Goal: Information Seeking & Learning: Find specific fact

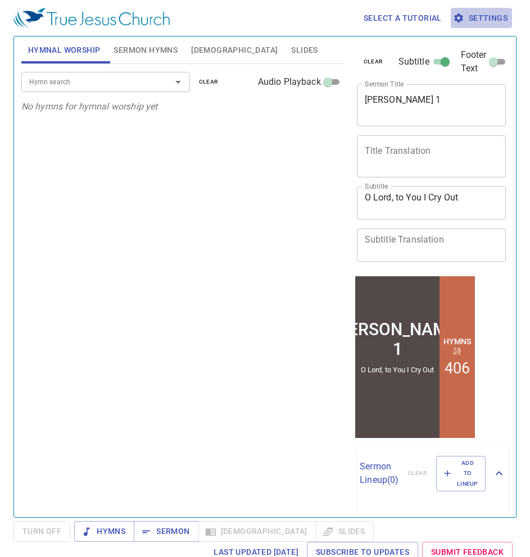
click at [469, 17] on span "Settings" at bounding box center [481, 18] width 52 height 14
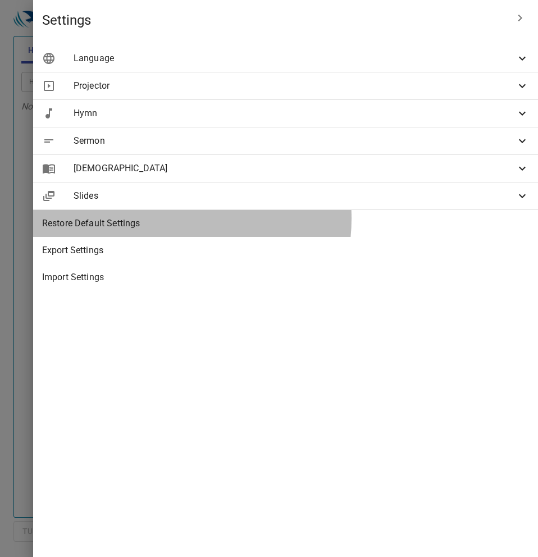
click at [349, 219] on span "Restore Default Settings" at bounding box center [285, 223] width 487 height 13
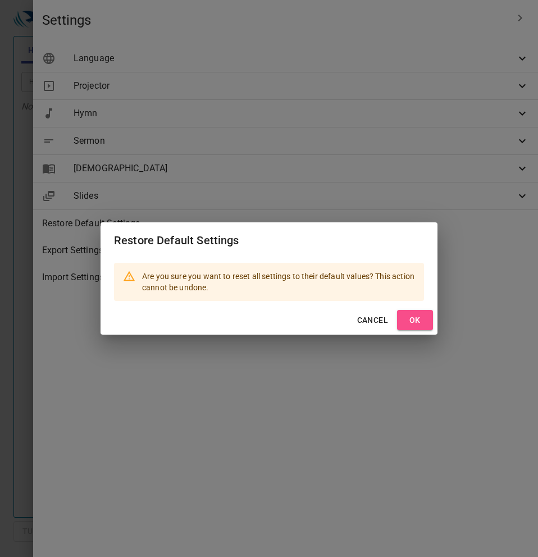
click at [413, 318] on span "OK" at bounding box center [415, 320] width 18 height 14
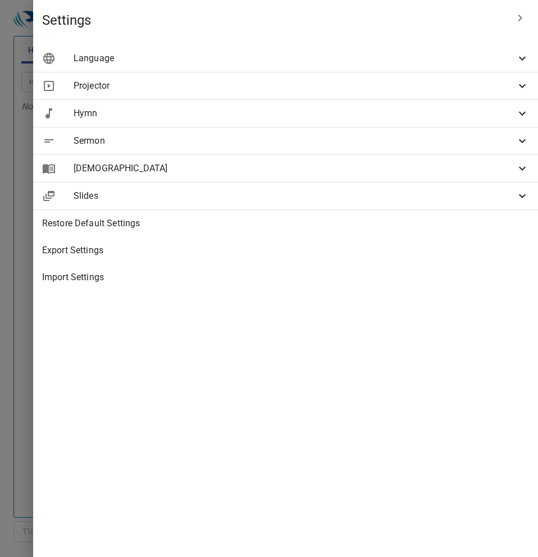
click at [180, 261] on div at bounding box center [269, 278] width 538 height 557
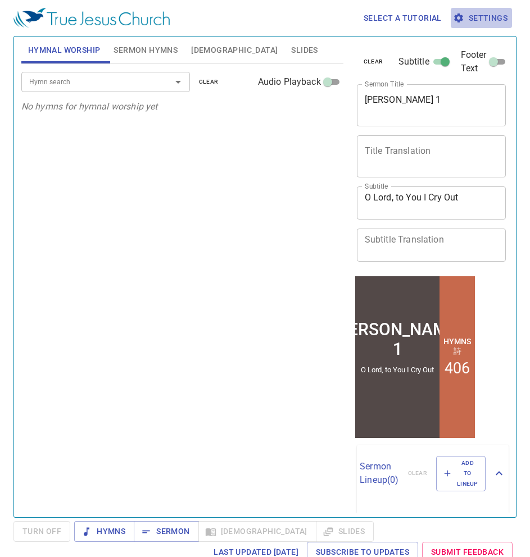
click at [486, 23] on span "Settings" at bounding box center [481, 18] width 52 height 14
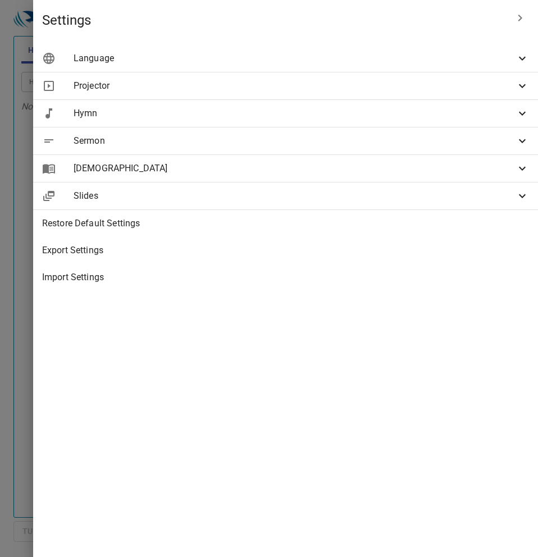
click at [285, 271] on span "Import Settings" at bounding box center [285, 277] width 487 height 13
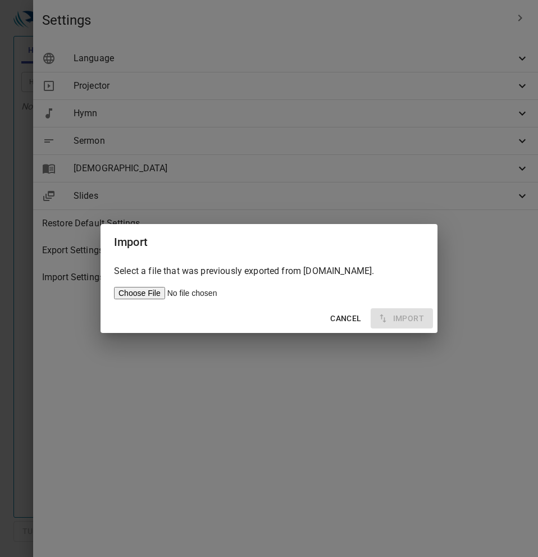
click at [345, 312] on span "Cancel" at bounding box center [345, 319] width 31 height 14
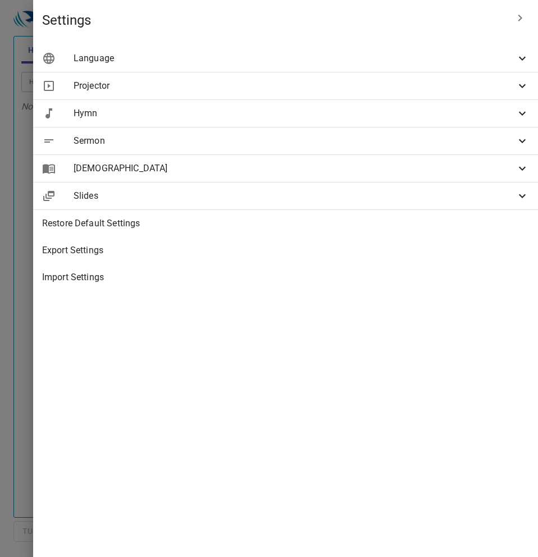
click at [394, 191] on span "Slides" at bounding box center [295, 195] width 442 height 13
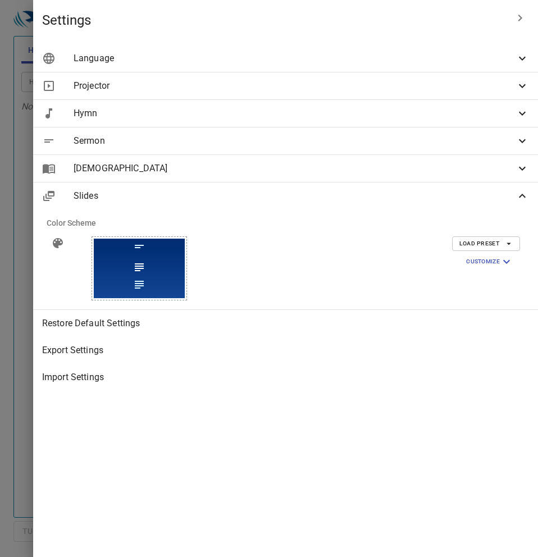
click at [185, 266] on div at bounding box center [139, 278] width 91 height 40
click at [485, 259] on span "Customize" at bounding box center [489, 261] width 47 height 13
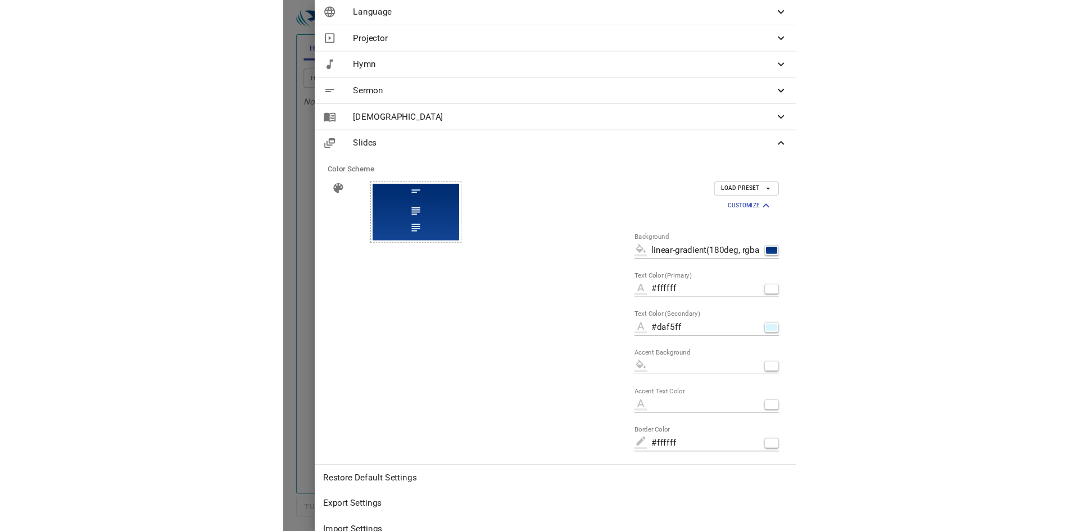
scroll to position [70, 0]
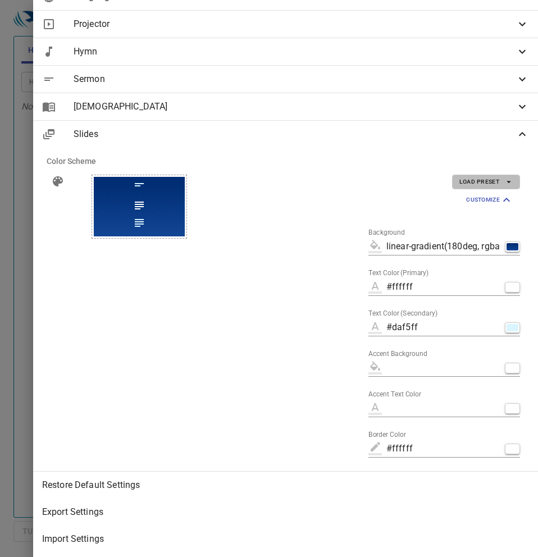
click at [489, 177] on span "Load Preset" at bounding box center [486, 182] width 53 height 10
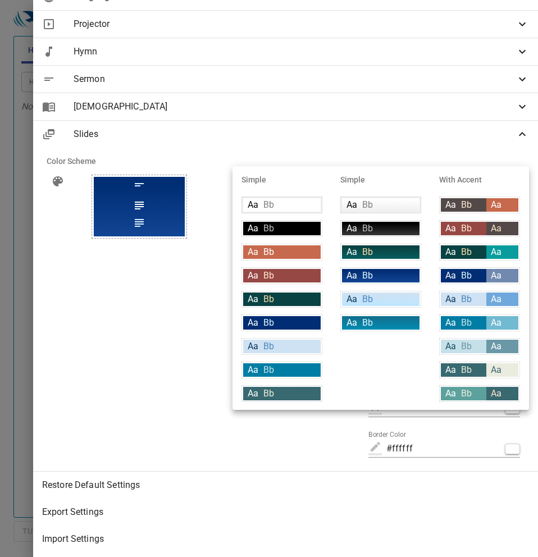
click at [297, 321] on div "Aa Bb" at bounding box center [282, 322] width 78 height 13
type input "#002d73"
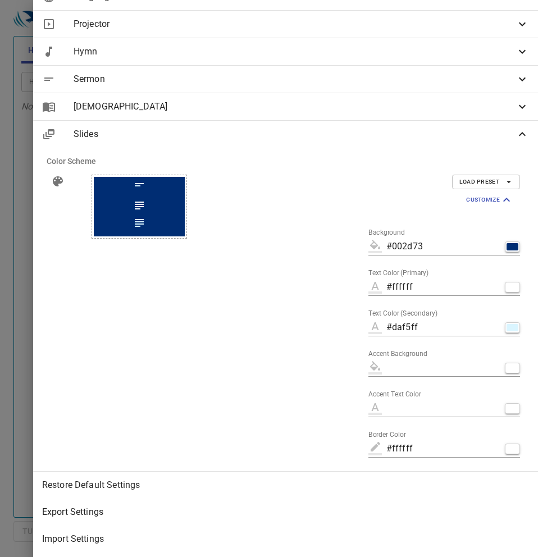
click at [185, 312] on div at bounding box center [269, 278] width 538 height 557
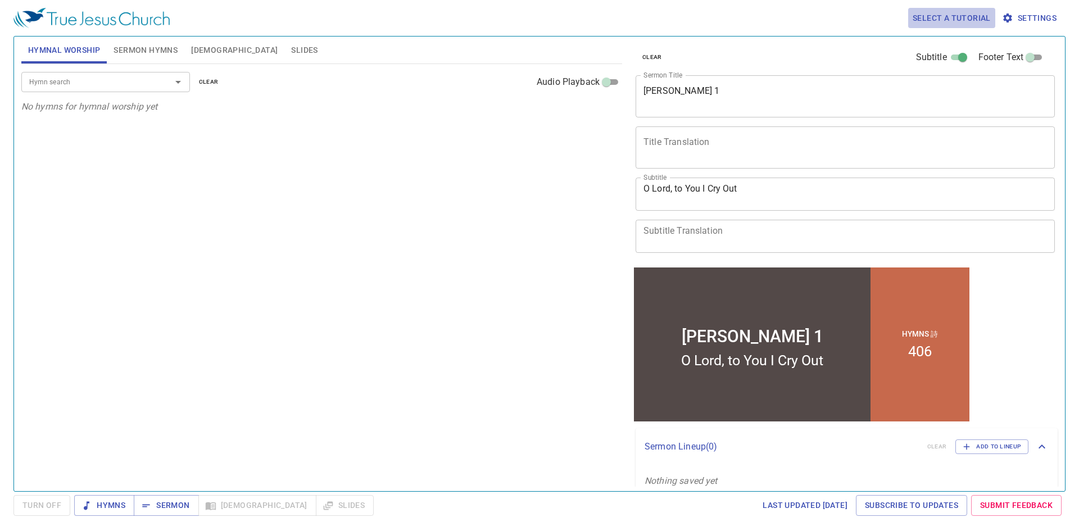
click at [529, 23] on span "Select a tutorial" at bounding box center [951, 18] width 78 height 14
click at [529, 20] on div at bounding box center [539, 265] width 1079 height 531
click at [529, 15] on span "Settings" at bounding box center [1030, 18] width 52 height 14
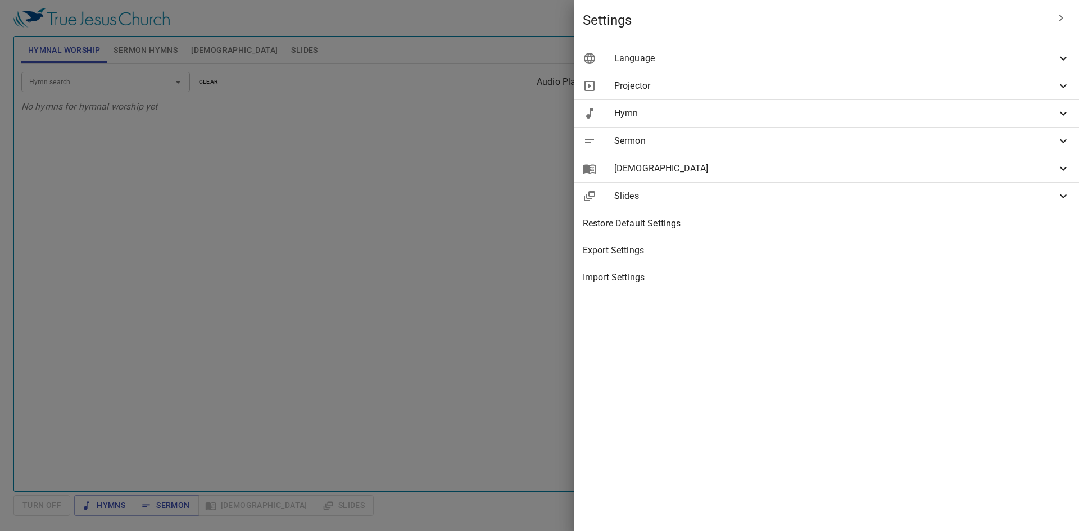
click at [529, 272] on span "Import Settings" at bounding box center [826, 277] width 487 height 13
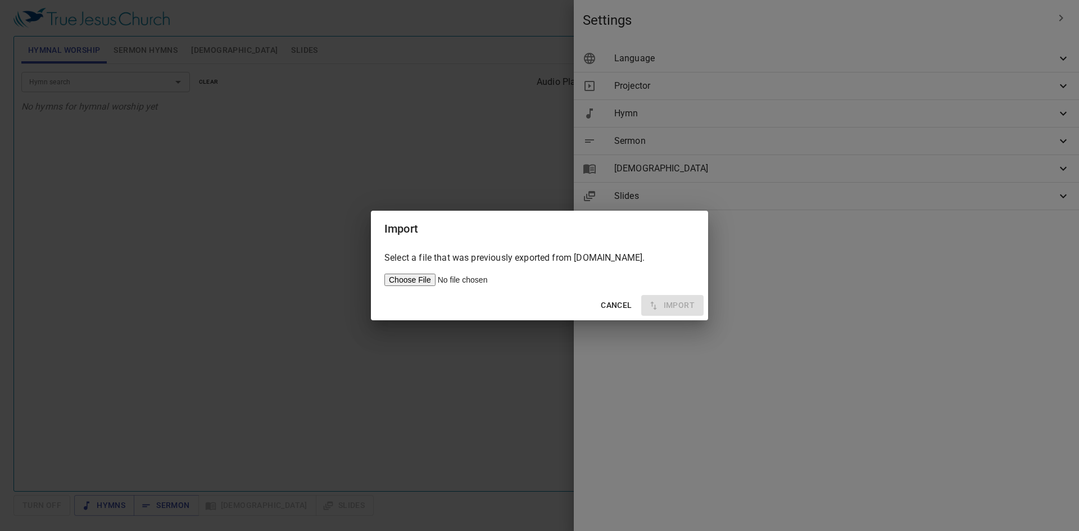
click at [529, 306] on span "Cancel" at bounding box center [616, 305] width 31 height 14
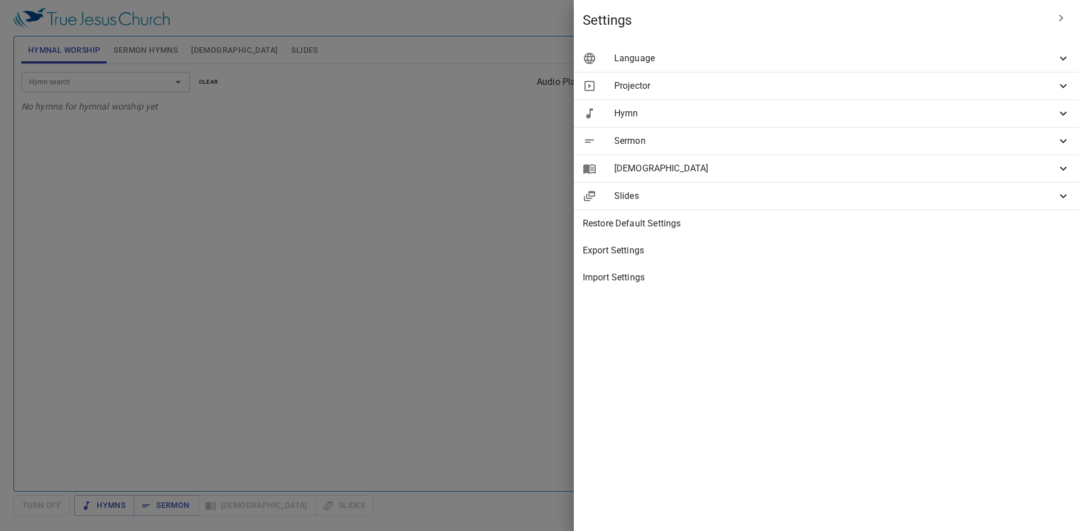
click at [529, 194] on span "Slides" at bounding box center [835, 195] width 442 height 13
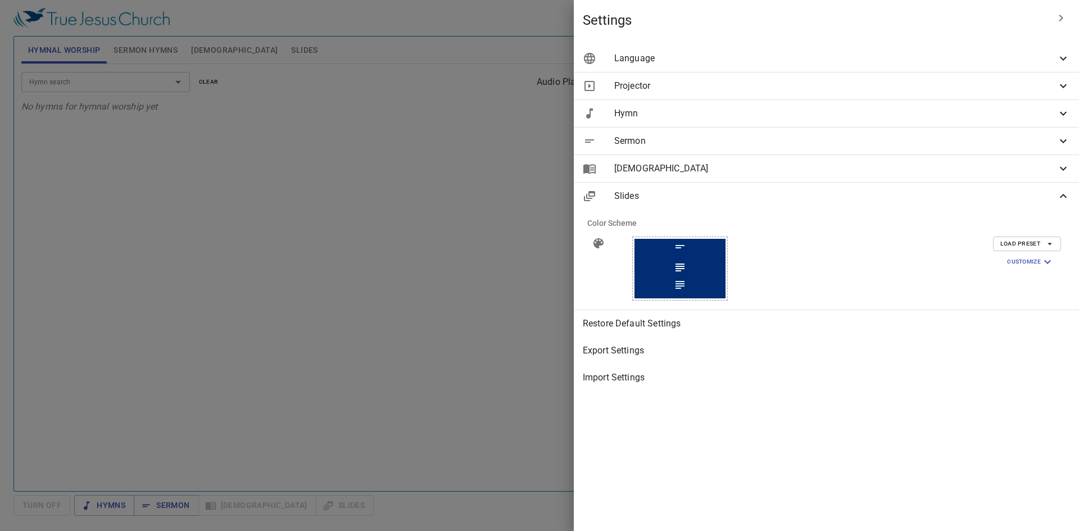
click at [529, 260] on div at bounding box center [679, 278] width 91 height 40
click at [529, 243] on icon at bounding box center [598, 243] width 10 height 10
click at [529, 245] on span "Load Preset" at bounding box center [1026, 244] width 53 height 10
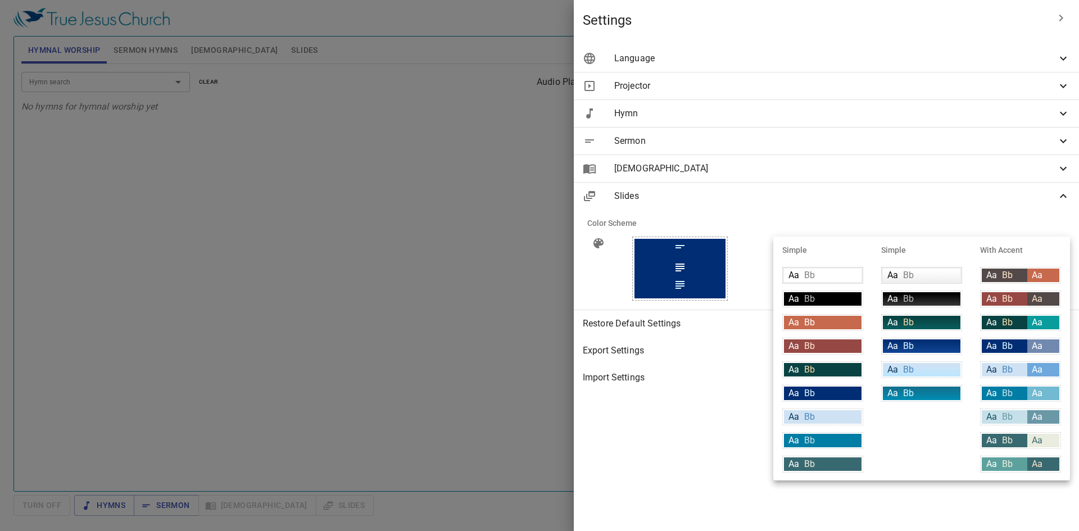
click at [529, 388] on div "Aa Bb" at bounding box center [823, 392] width 78 height 13
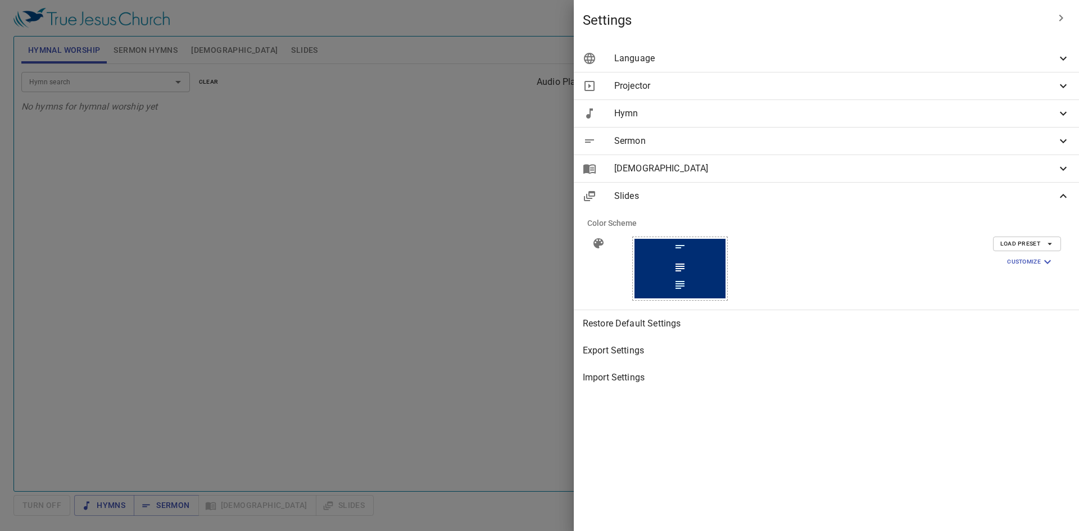
click at [529, 330] on div "Aa Bb" at bounding box center [865, 325] width 61 height 10
click at [529, 256] on span "Customize" at bounding box center [1030, 261] width 47 height 13
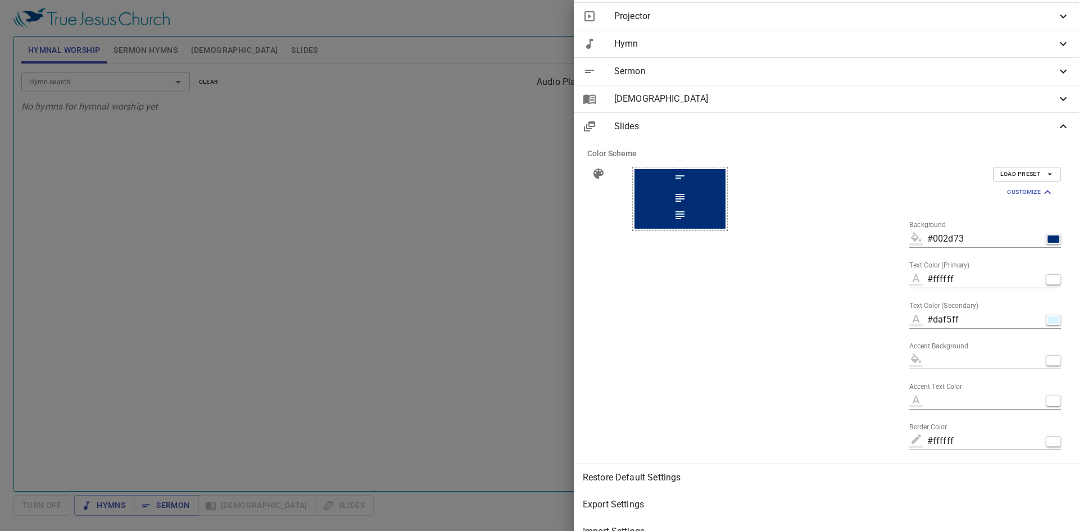
scroll to position [97, 0]
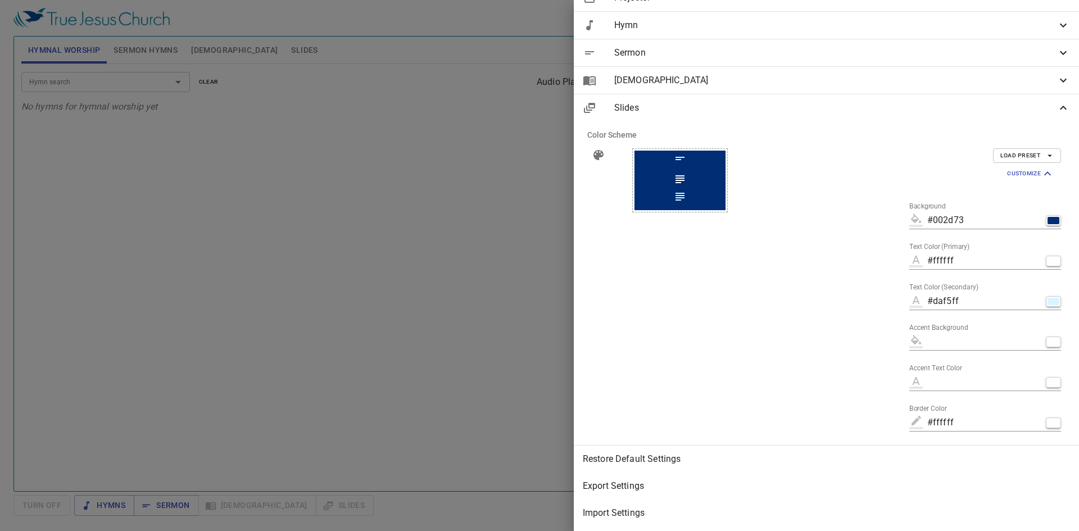
click at [529, 324] on div at bounding box center [539, 265] width 1079 height 531
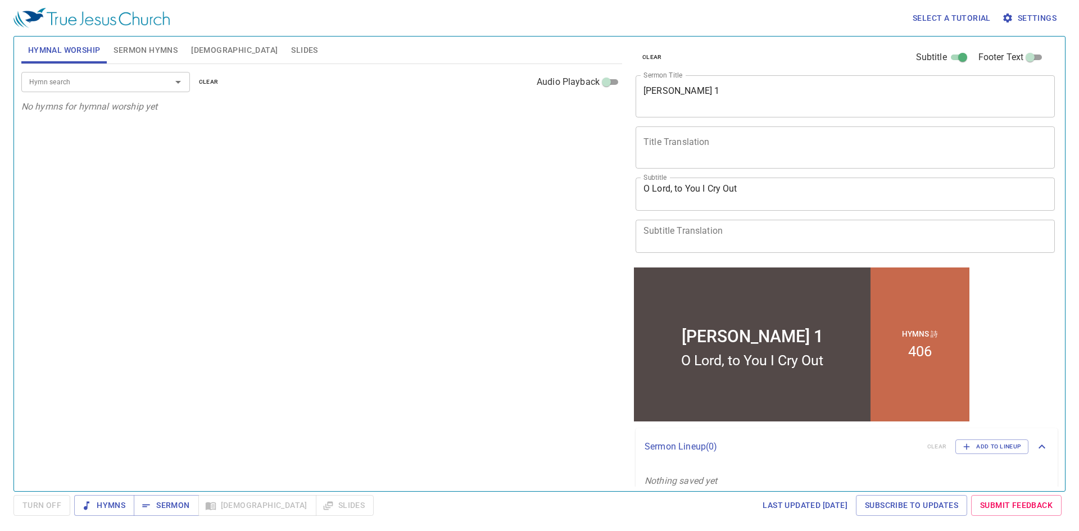
click at [148, 48] on span "Sermon Hymns" at bounding box center [145, 50] width 64 height 14
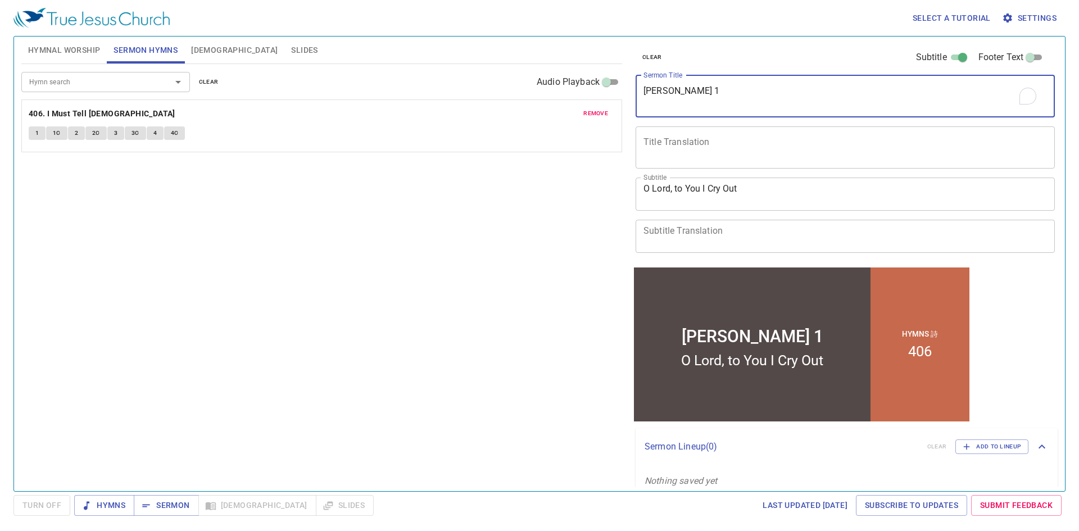
drag, startPoint x: 708, startPoint y: 95, endPoint x: 600, endPoint y: 98, distance: 107.9
click at [529, 98] on div "Hymnal Worship Sermon Hymns Bible Slides Hymn search Hymn search clear Audio Pl…" at bounding box center [539, 259] width 1045 height 454
type textarea "Sermon Title"
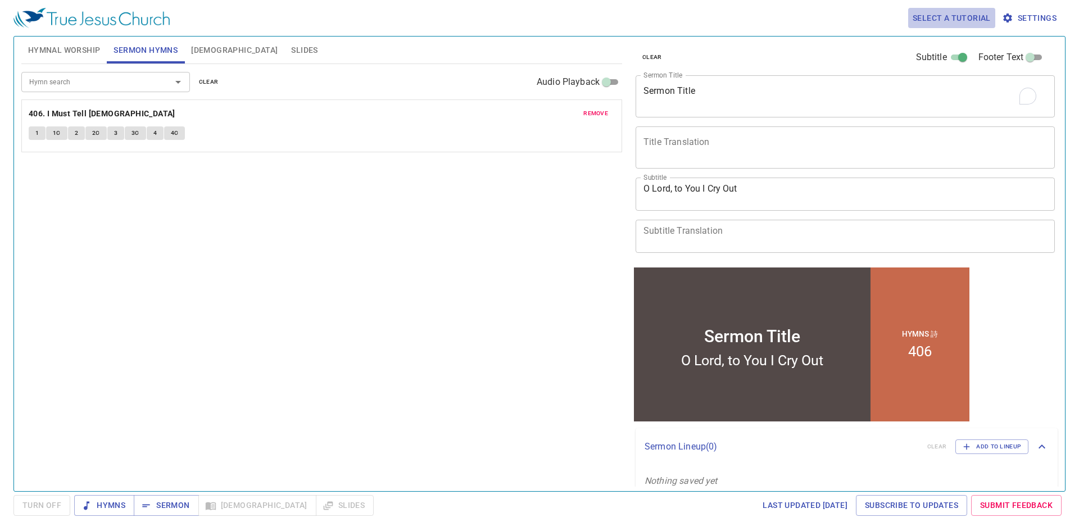
click at [529, 14] on span "Select a tutorial" at bounding box center [951, 18] width 78 height 14
click at [529, 32] on li "Basic" at bounding box center [929, 38] width 40 height 20
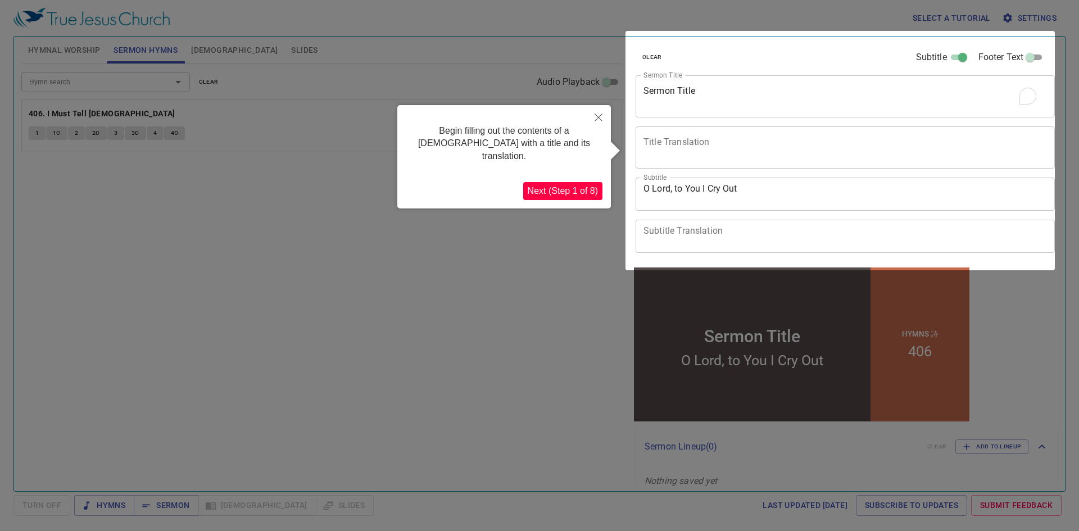
click at [529, 182] on button "Next (Step 1 of 8)" at bounding box center [562, 191] width 79 height 18
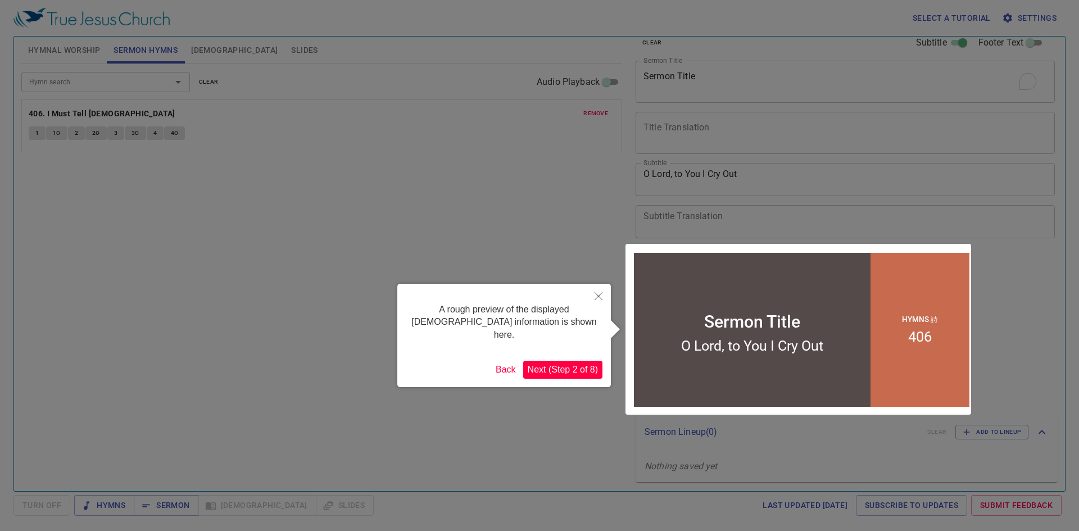
click at [529, 361] on button "Next (Step 2 of 8)" at bounding box center [562, 370] width 79 height 18
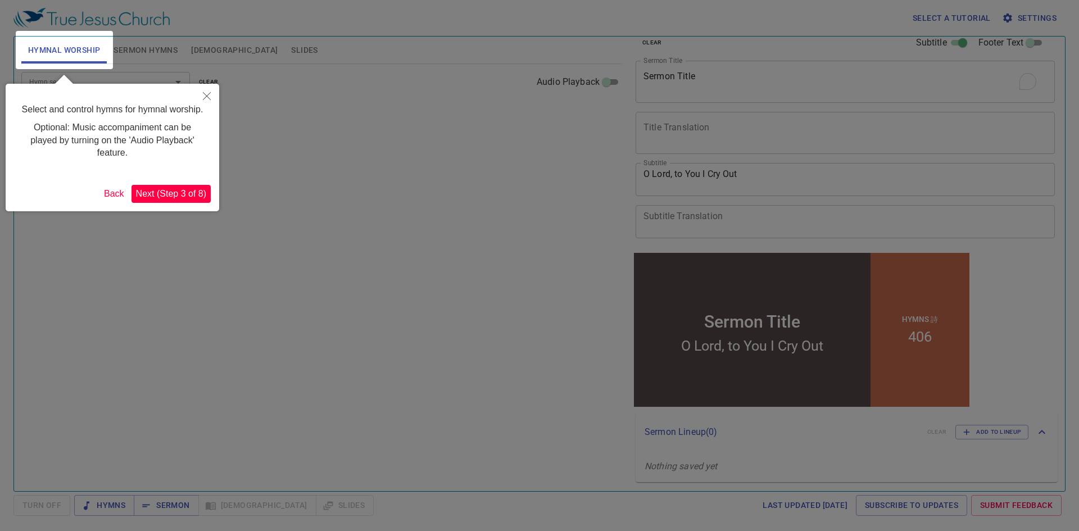
click at [201, 193] on button "Next (Step 3 of 8)" at bounding box center [170, 194] width 79 height 18
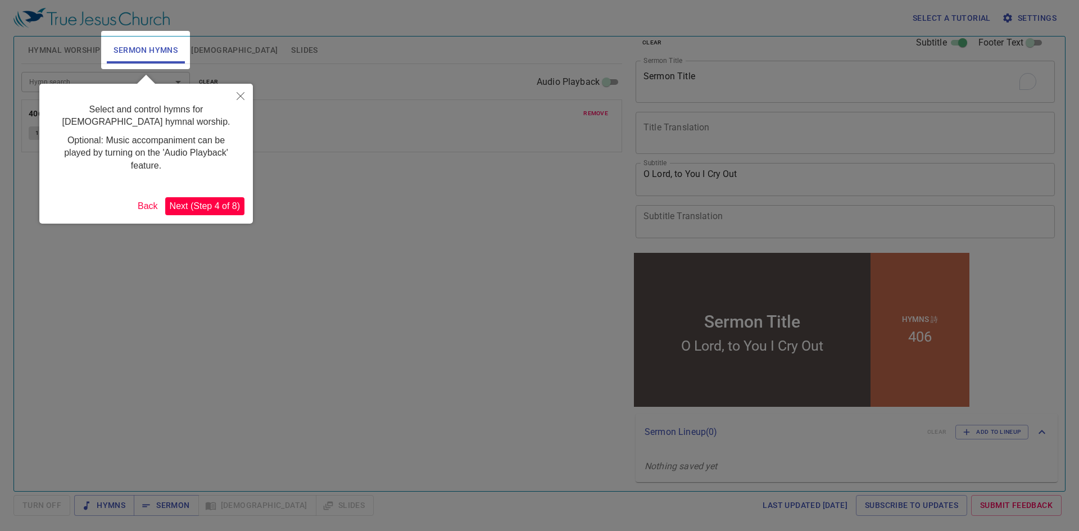
click at [197, 207] on button "Next (Step 4 of 8)" at bounding box center [204, 206] width 79 height 18
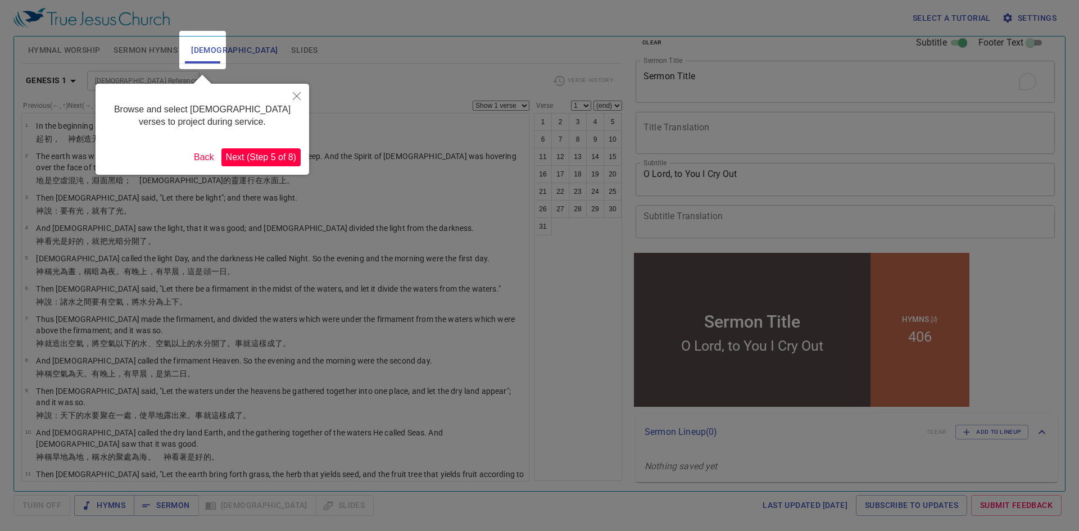
click at [268, 155] on button "Next (Step 5 of 8)" at bounding box center [260, 157] width 79 height 18
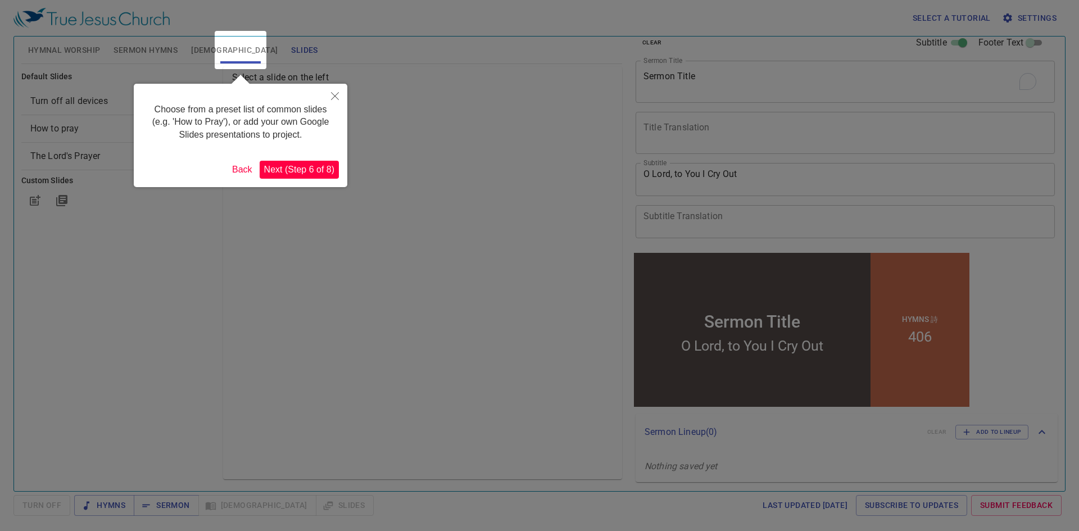
click at [279, 166] on button "Next (Step 6 of 8)" at bounding box center [299, 170] width 79 height 18
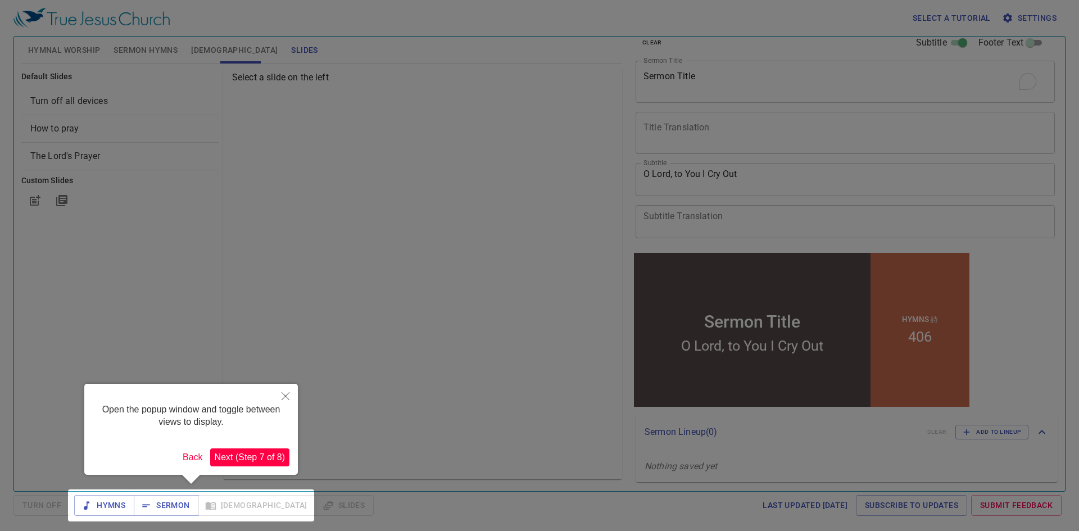
click at [285, 397] on icon "Close" at bounding box center [285, 396] width 8 height 8
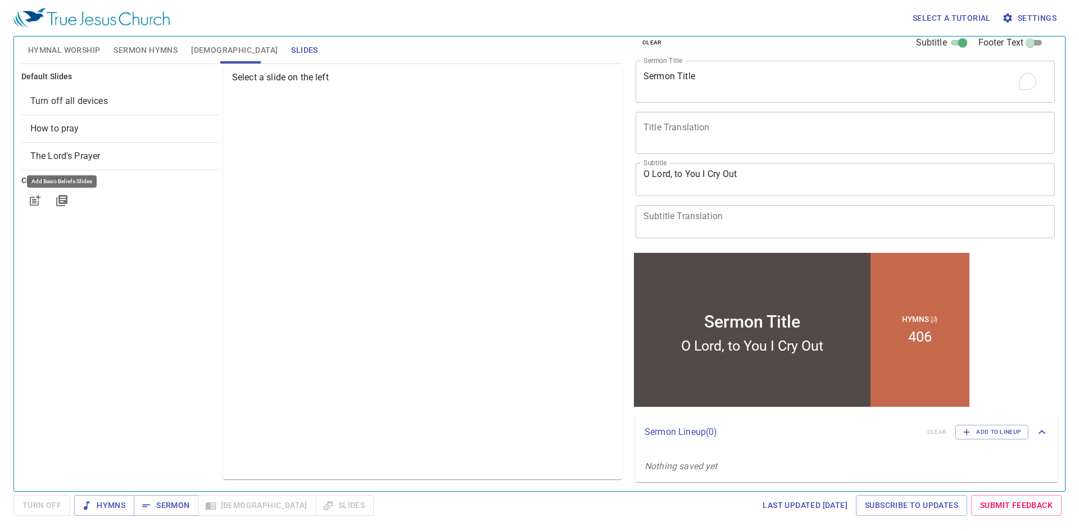
click at [65, 201] on icon "button" at bounding box center [61, 200] width 11 height 11
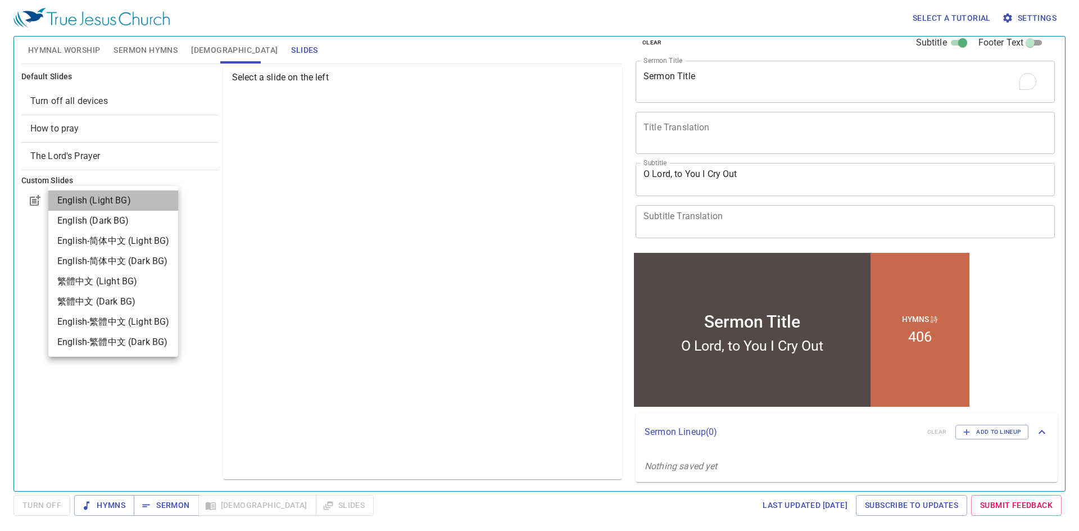
click at [71, 201] on div "English (Light BG)" at bounding box center [94, 200] width 74 height 13
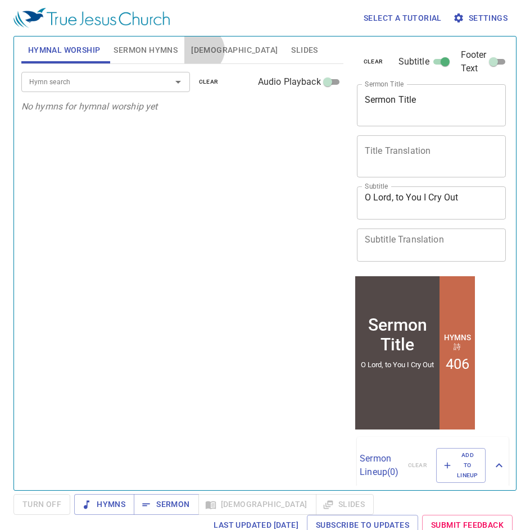
click at [202, 50] on span "[DEMOGRAPHIC_DATA]" at bounding box center [234, 50] width 87 height 14
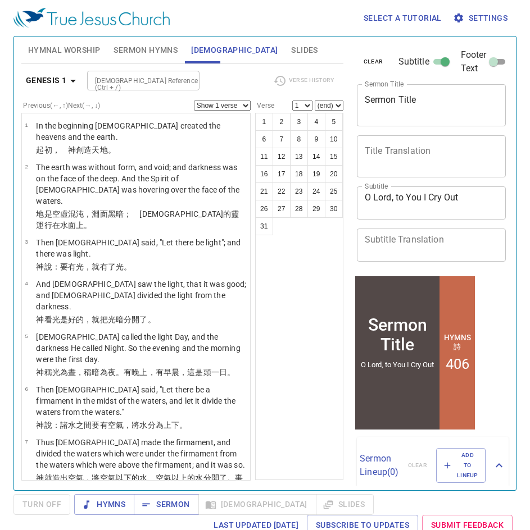
click at [110, 75] on input "[DEMOGRAPHIC_DATA] Reference (Ctrl + /)" at bounding box center [133, 80] width 87 height 13
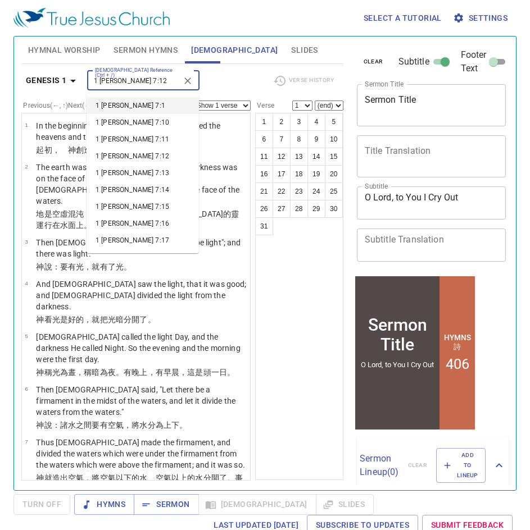
type input "1 [PERSON_NAME] 7:12"
select select "12"
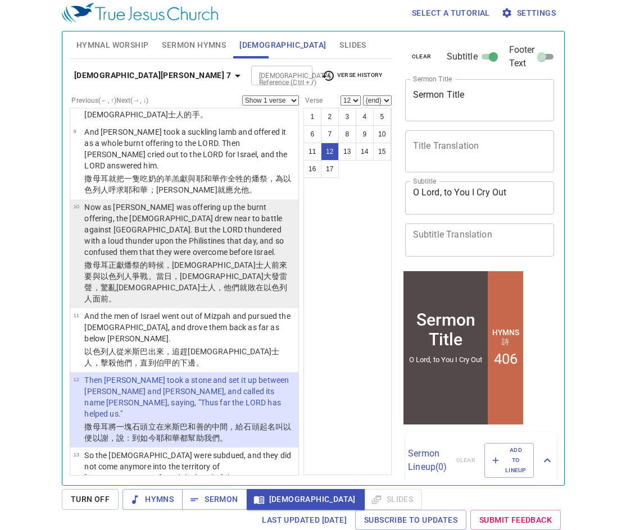
scroll to position [614, 0]
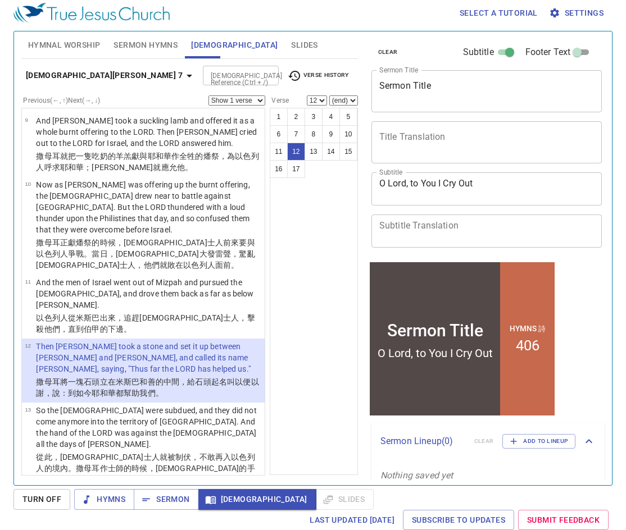
click at [203, 66] on div "[DEMOGRAPHIC_DATA] Reference (Ctrl + /)" at bounding box center [241, 76] width 76 height 20
paste input "[DEMOGRAPHIC_DATA][PERSON_NAME] 10:20–22"
type input "[DEMOGRAPHIC_DATA][PERSON_NAME] 10:20–22"
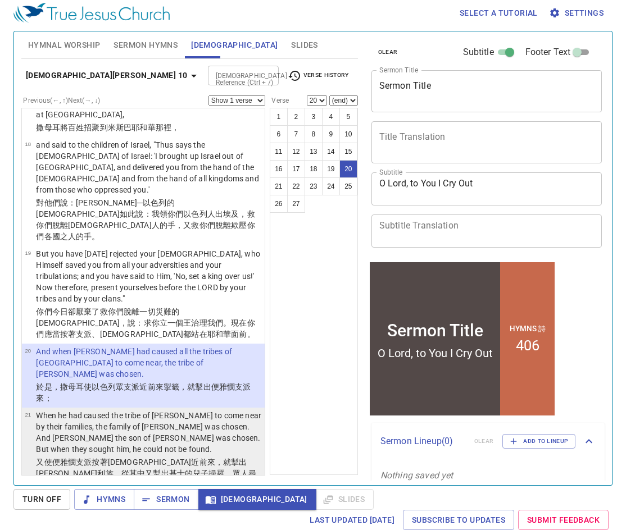
click at [160, 410] on p "When he had caused the tribe of [PERSON_NAME] to come near by their families, t…" at bounding box center [148, 432] width 225 height 45
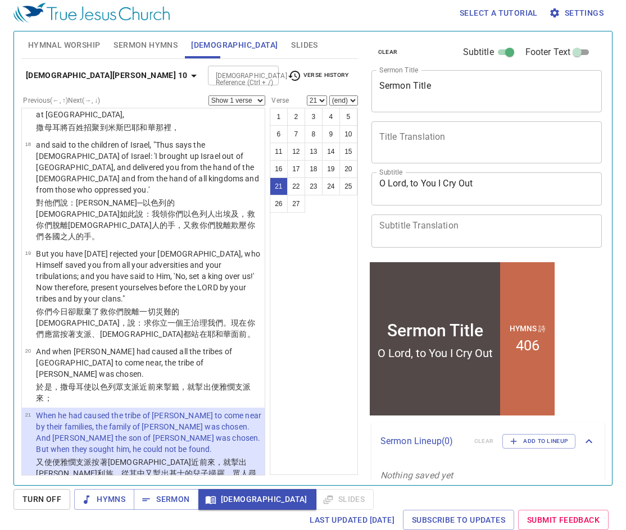
click at [160, 497] on p "Therefore they inquired of the LORD further, "Has the man come here yet?" And t…" at bounding box center [148, 514] width 225 height 34
select select "22"
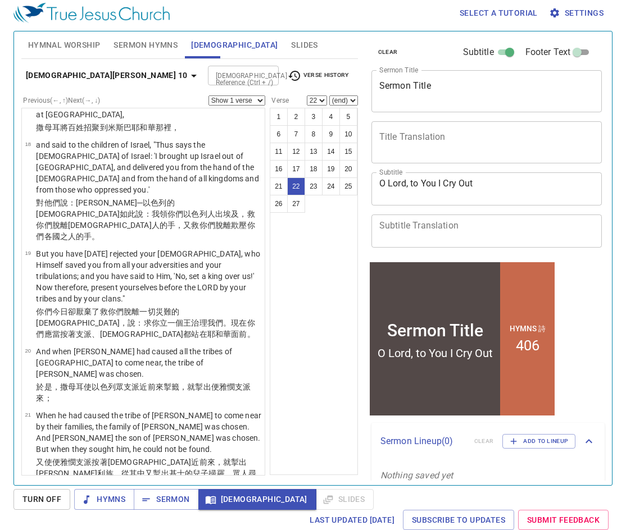
click at [211, 76] on input "[DEMOGRAPHIC_DATA] Reference (Ctrl + /)" at bounding box center [234, 75] width 46 height 13
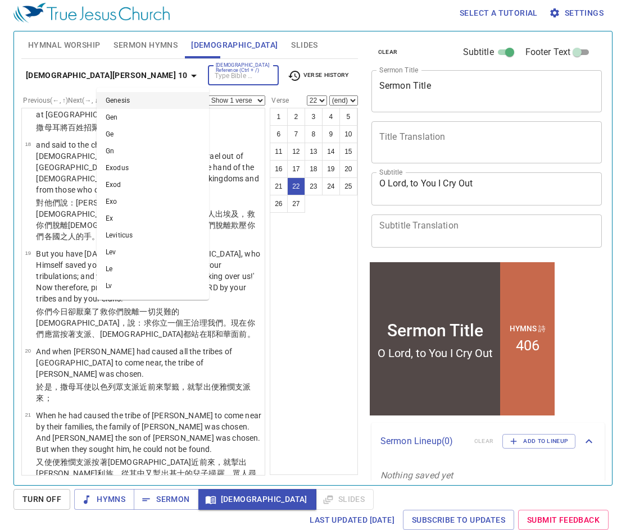
click at [211, 74] on input "[DEMOGRAPHIC_DATA] Reference (Ctrl + /)" at bounding box center [234, 75] width 46 height 13
paste input "[DEMOGRAPHIC_DATA][PERSON_NAME] 17:34"
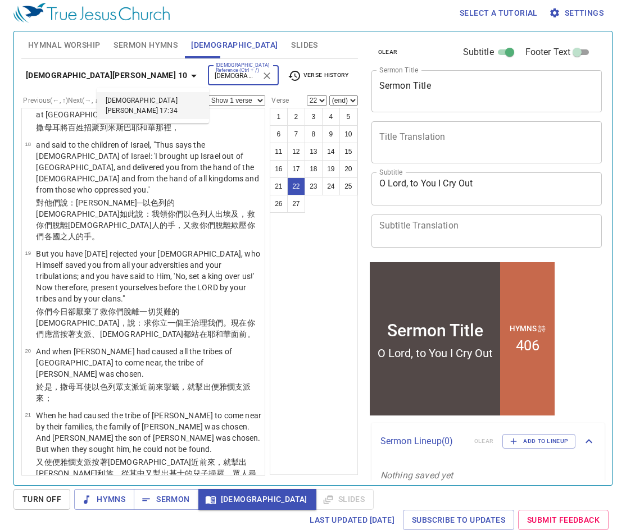
type input "[DEMOGRAPHIC_DATA][PERSON_NAME] 17:34"
select select "34"
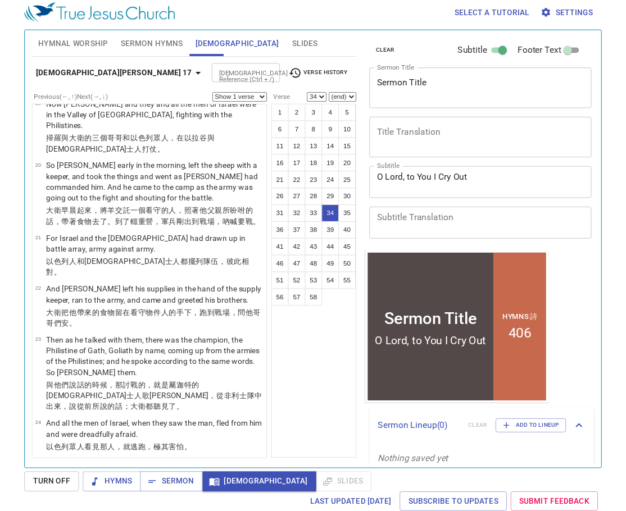
scroll to position [1866, 0]
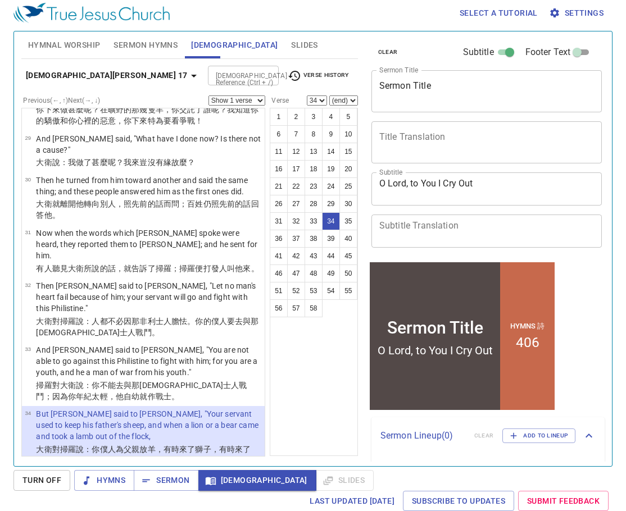
click at [259, 72] on div at bounding box center [266, 76] width 15 height 16
paste input "[DEMOGRAPHIC_DATA][PERSON_NAME] 20:14"
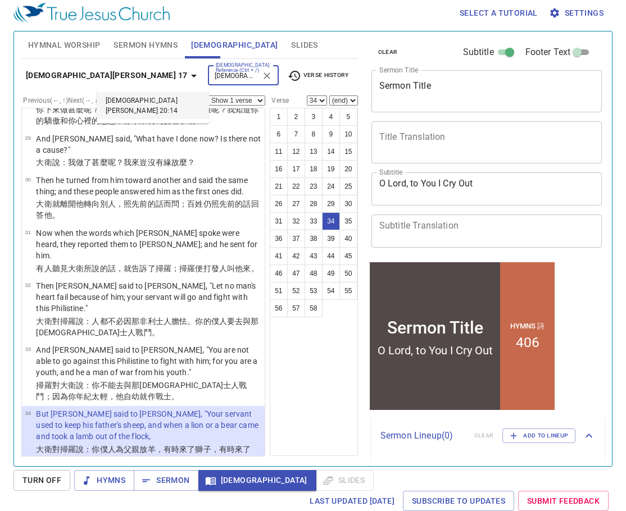
type input "[DEMOGRAPHIC_DATA][PERSON_NAME] 20:14"
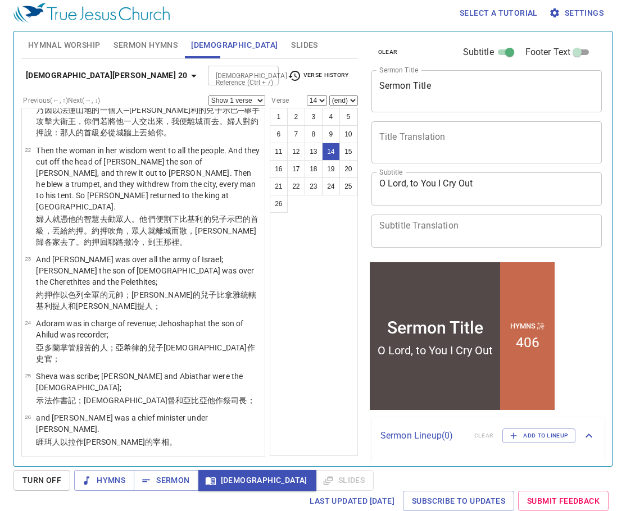
scroll to position [830, 0]
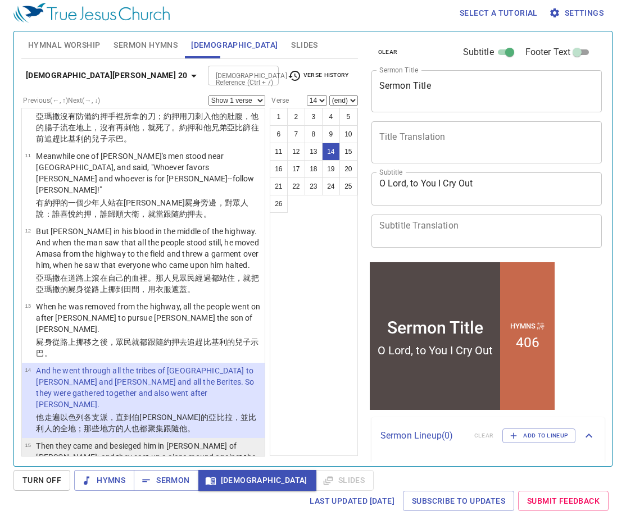
click at [189, 440] on p "Then they came and besieged him in [PERSON_NAME] of [PERSON_NAME]; and they cas…" at bounding box center [148, 462] width 225 height 45
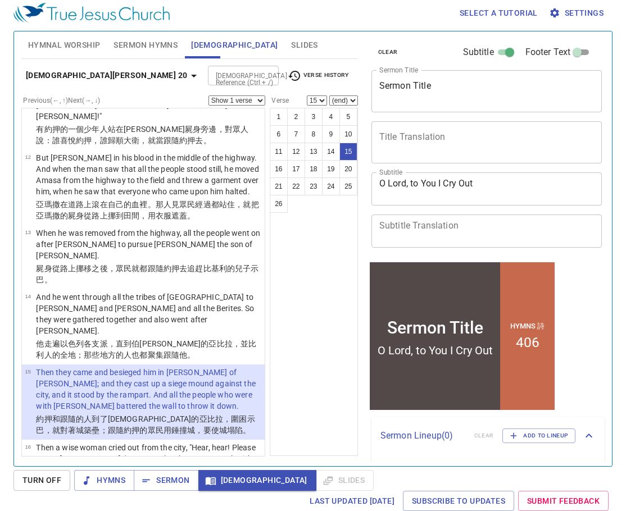
scroll to position [943, 0]
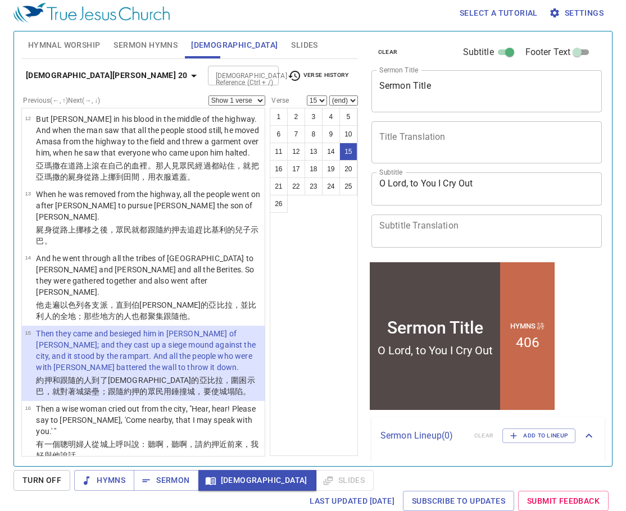
click at [190, 467] on p "When he had come near to her, the woman said, "Are you [PERSON_NAME]?" He answe…" at bounding box center [148, 489] width 225 height 45
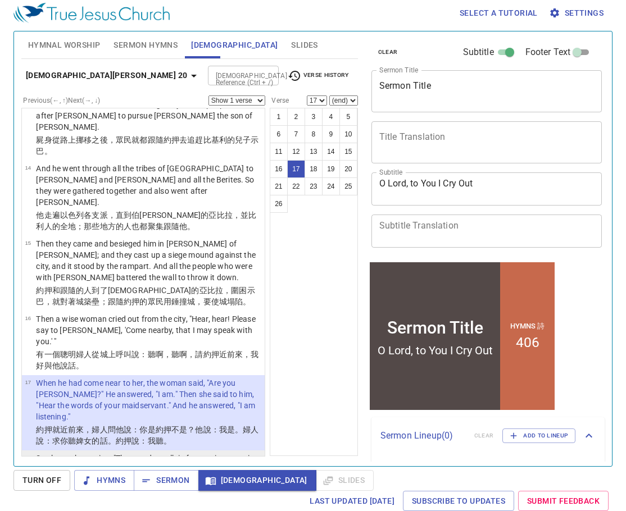
scroll to position [1055, 0]
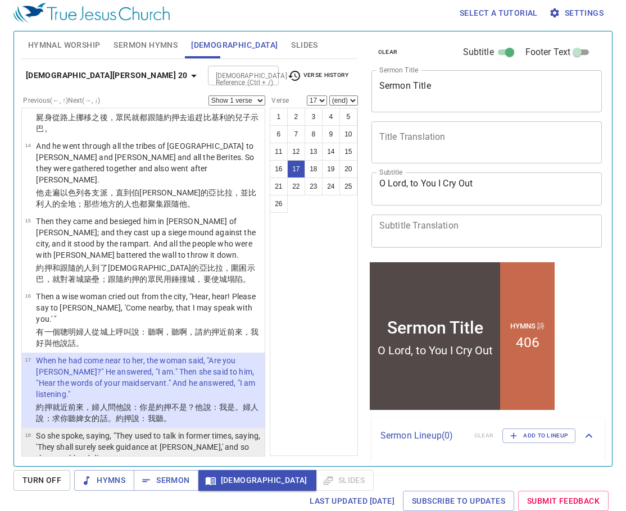
click at [195, 430] on p "So she spoke, saying, "They used to talk in former times, saying, 'They shall s…" at bounding box center [148, 447] width 225 height 34
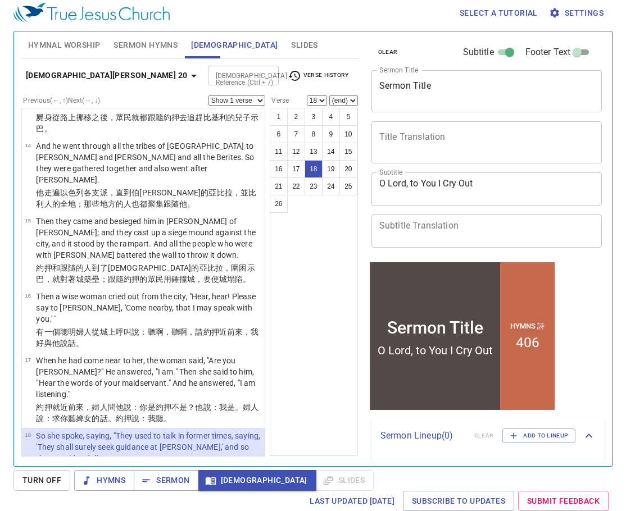
scroll to position [1167, 0]
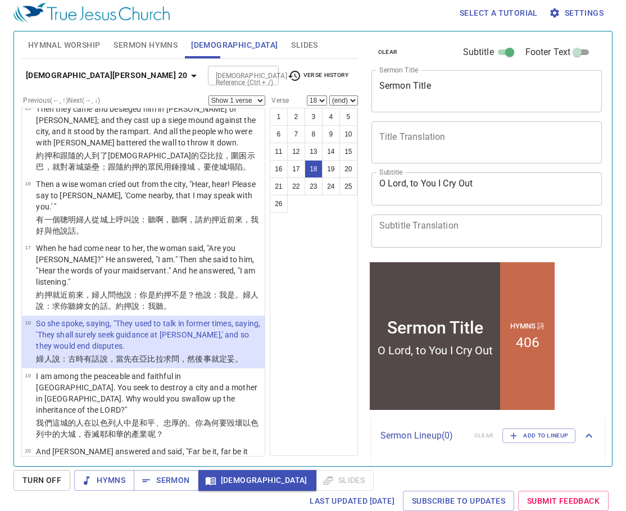
click at [210, 488] on p "That is not so. But a man from the mountains of [GEOGRAPHIC_DATA][PERSON_NAME] …" at bounding box center [148, 521] width 225 height 67
select select "21"
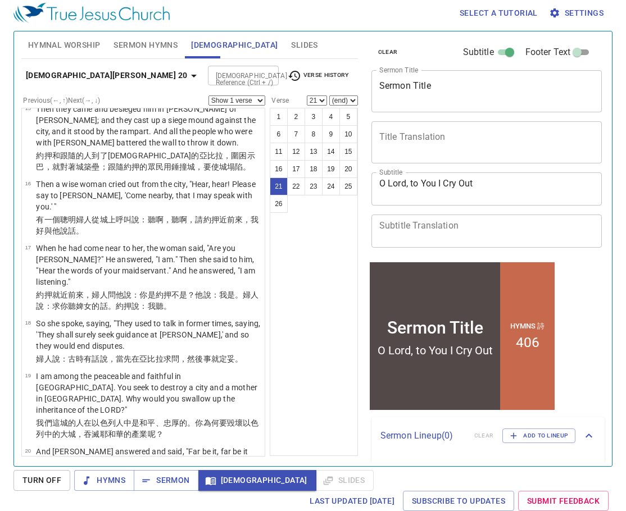
click at [211, 80] on input "[DEMOGRAPHIC_DATA] Reference (Ctrl + /)" at bounding box center [234, 75] width 46 height 13
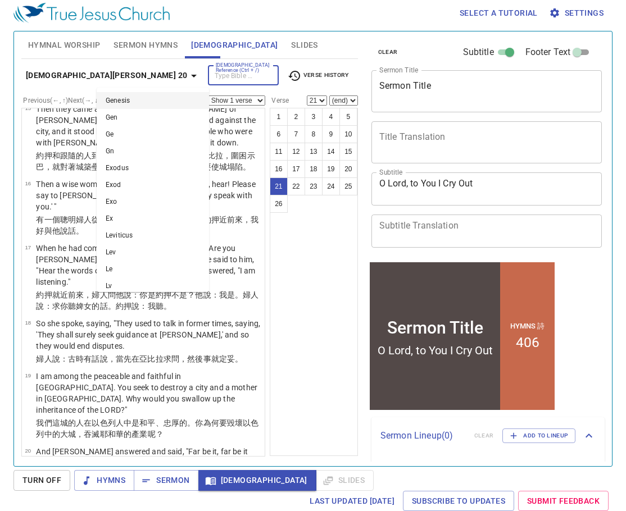
paste input "2 Kings 20:1"
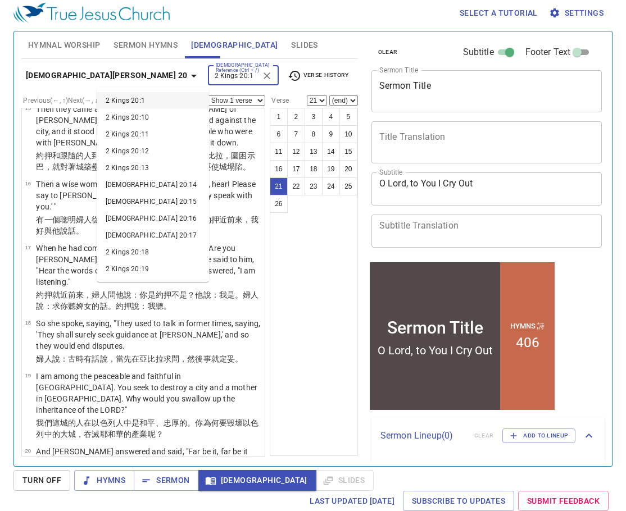
type input "2 Kings 20:1"
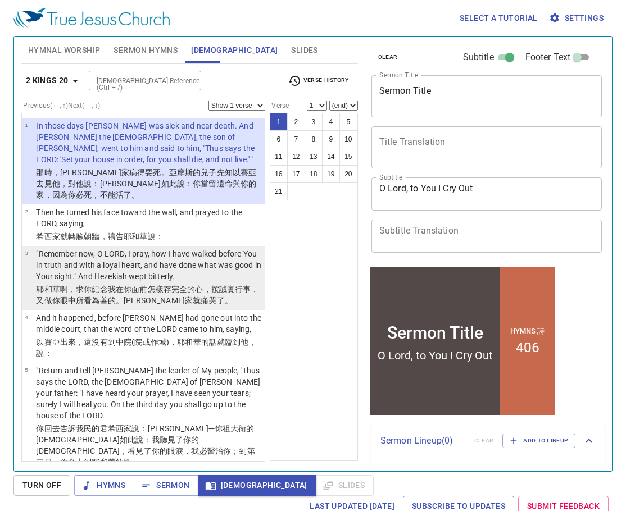
scroll to position [112, 0]
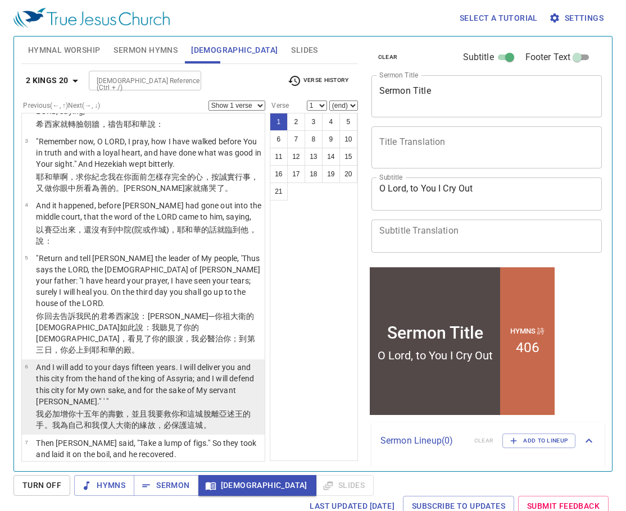
click at [226, 362] on p "And I will add to your days fifteen years. I will deliver you and this city fro…" at bounding box center [148, 384] width 225 height 45
select select "6"
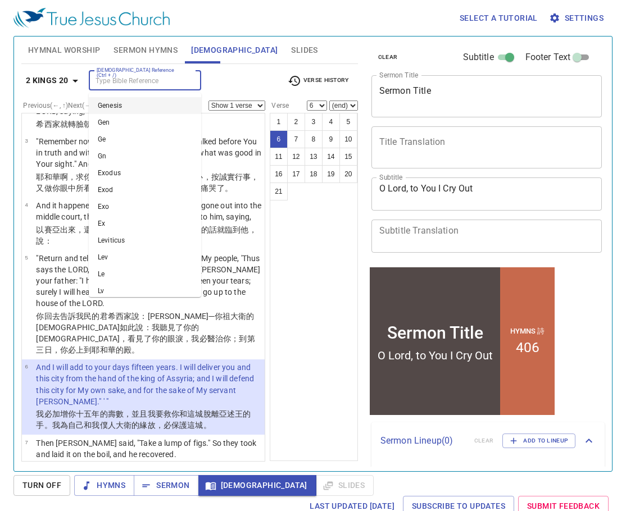
click at [179, 81] on input "[DEMOGRAPHIC_DATA] Reference (Ctrl + /)" at bounding box center [135, 80] width 87 height 13
paste input "[DEMOGRAPHIC_DATA][PERSON_NAME] 17:45"
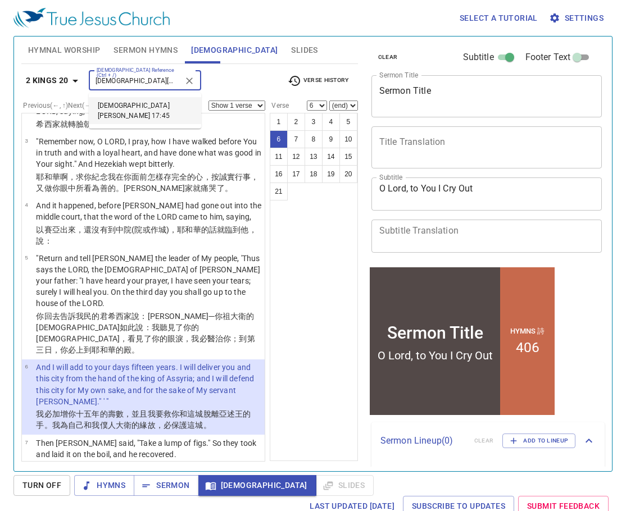
click at [178, 103] on li "[DEMOGRAPHIC_DATA][PERSON_NAME] 17:45" at bounding box center [145, 110] width 112 height 27
type input "[DEMOGRAPHIC_DATA][PERSON_NAME] 17:45"
select select "45"
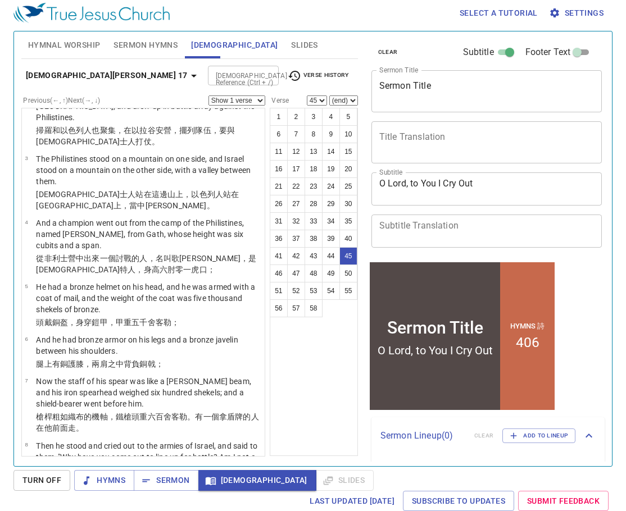
scroll to position [2591, 0]
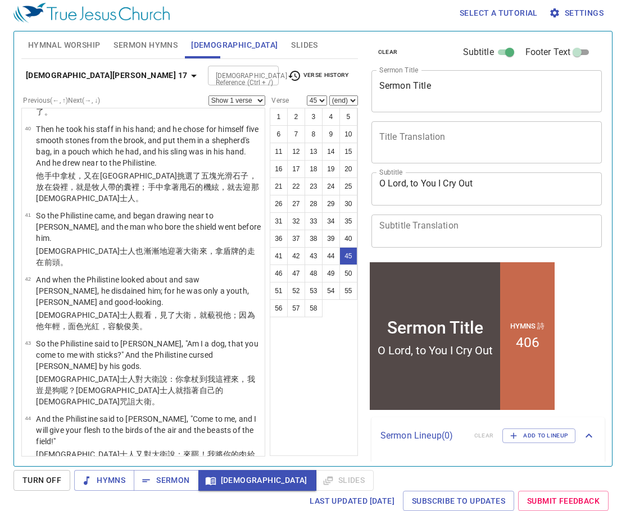
click at [211, 75] on input "[DEMOGRAPHIC_DATA] Reference (Ctrl + /)" at bounding box center [234, 75] width 46 height 13
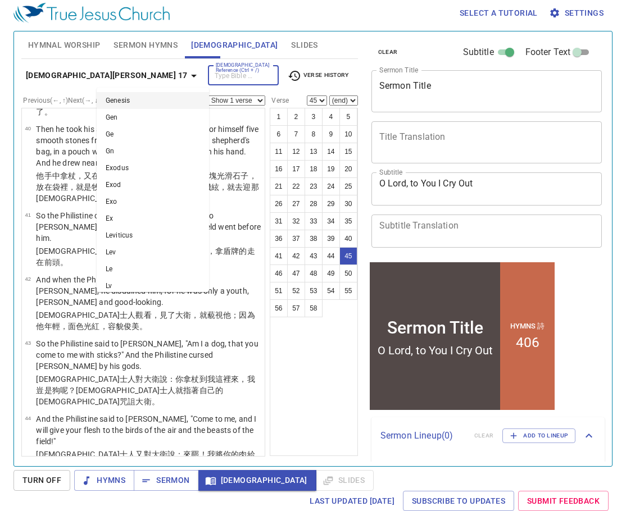
paste input "[DEMOGRAPHIC_DATA] 3:9"
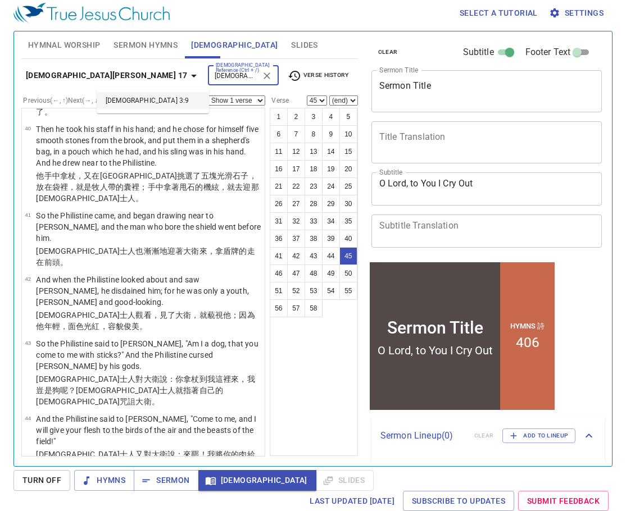
type input "[DEMOGRAPHIC_DATA] 3:9"
select select "9"
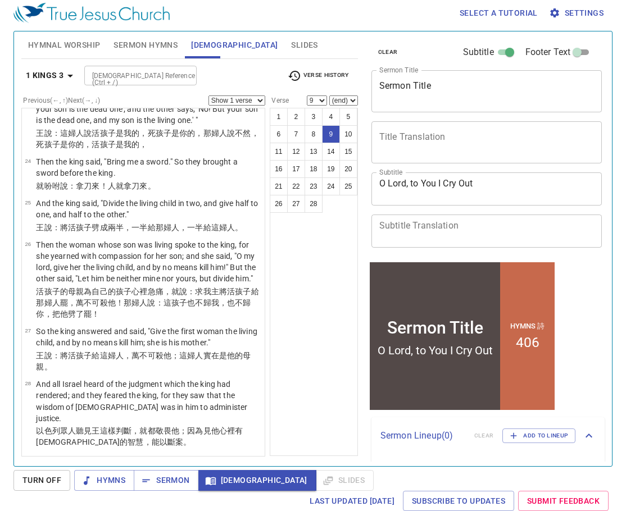
scroll to position [409, 0]
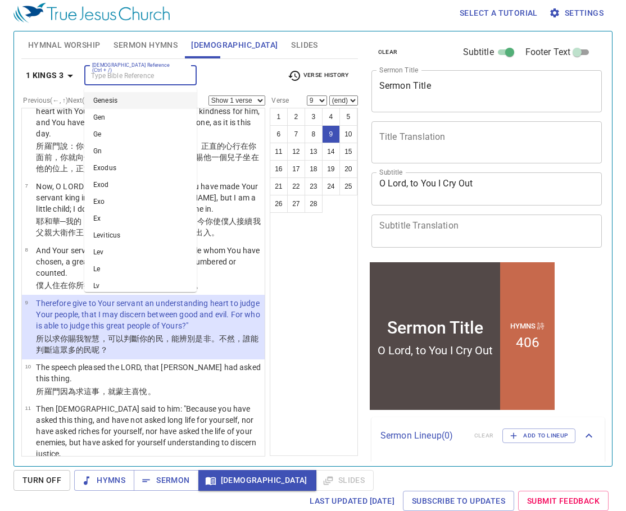
click at [172, 75] on input "[DEMOGRAPHIC_DATA] Reference (Ctrl + /)" at bounding box center [131, 75] width 87 height 13
paste input "Kings 19:11–12"
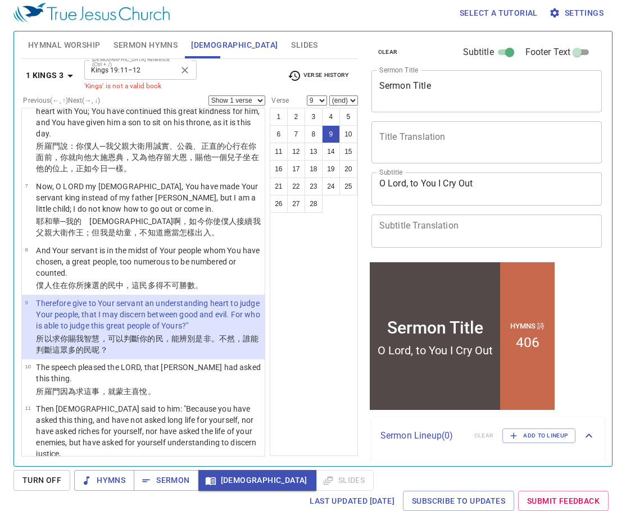
click at [154, 67] on input "Kings 19:11–12" at bounding box center [131, 69] width 87 height 13
type input "1Kings 19:11–12"
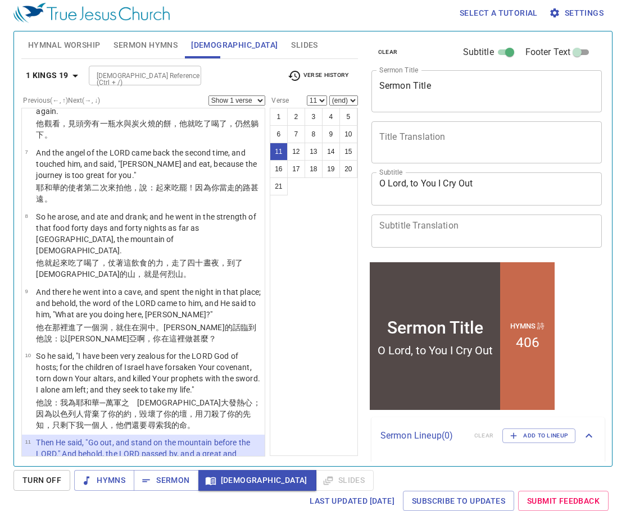
scroll to position [560, 0]
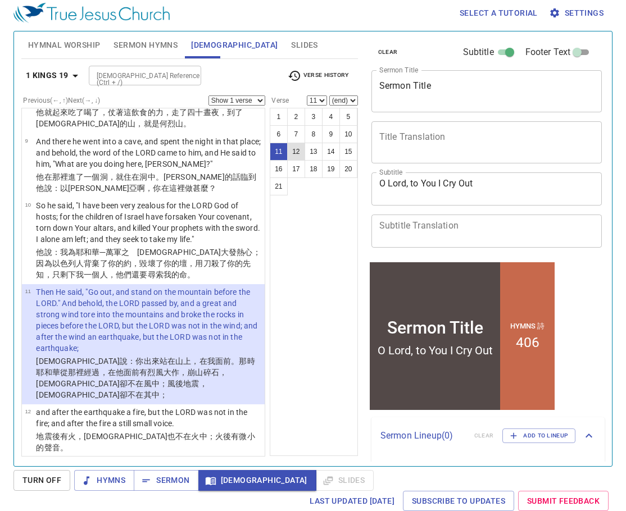
click at [298, 147] on button "12" at bounding box center [296, 152] width 18 height 18
select select "12"
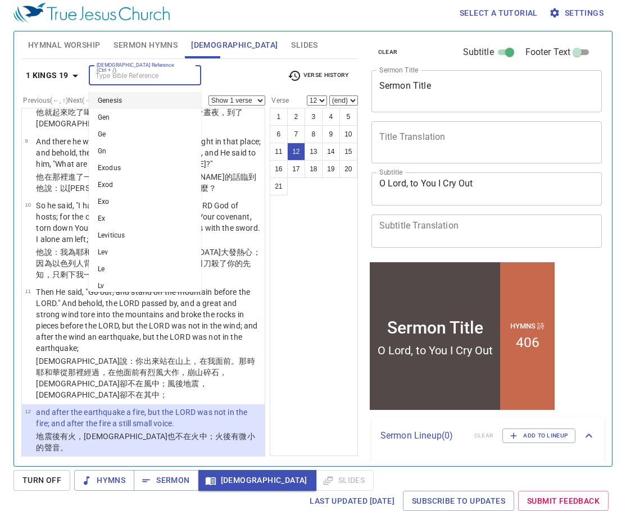
click at [174, 75] on input "[DEMOGRAPHIC_DATA] Reference (Ctrl + /)" at bounding box center [135, 75] width 87 height 13
paste input "[DEMOGRAPHIC_DATA] 12:16–20"
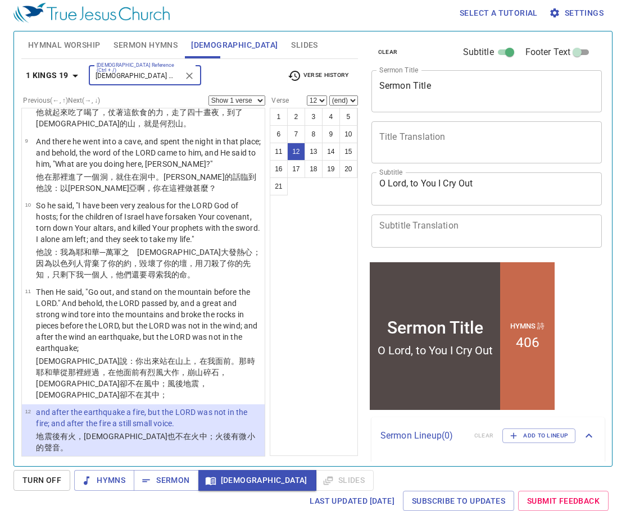
type input "[DEMOGRAPHIC_DATA] 12:16–20"
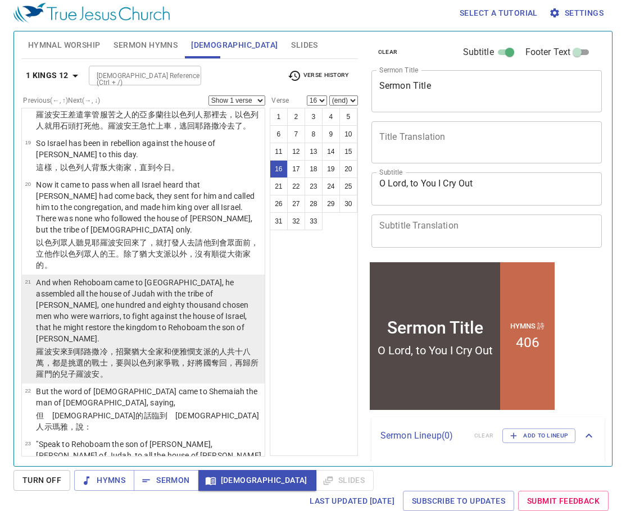
scroll to position [1194, 0]
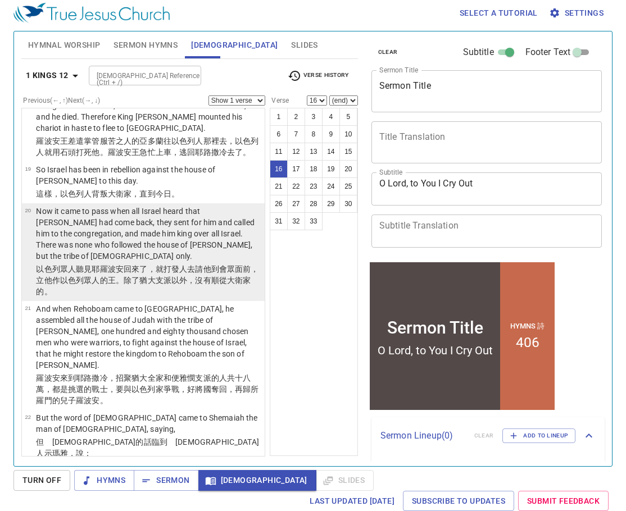
click at [209, 229] on td "Now it came to pass when all Israel heard that [PERSON_NAME] had come back, the…" at bounding box center [148, 235] width 225 height 58
select select "20"
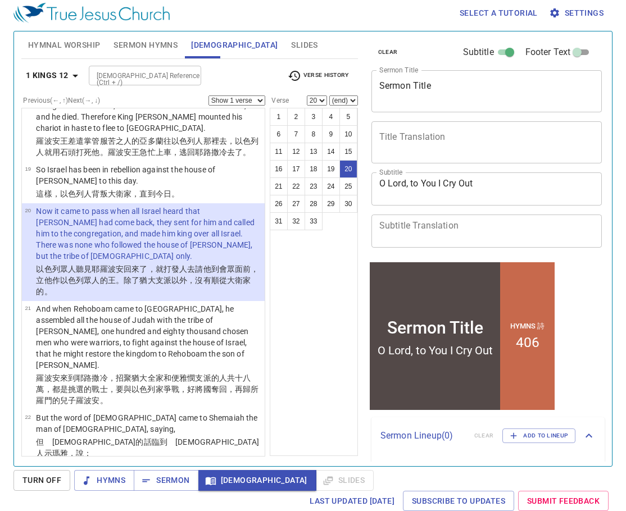
click at [114, 74] on input "[DEMOGRAPHIC_DATA] Reference (Ctrl + /)" at bounding box center [135, 75] width 87 height 13
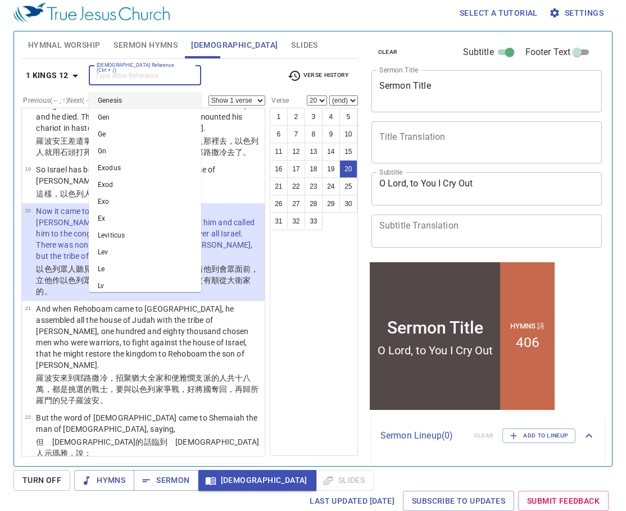
paste input "2 Kings 21:1–9"
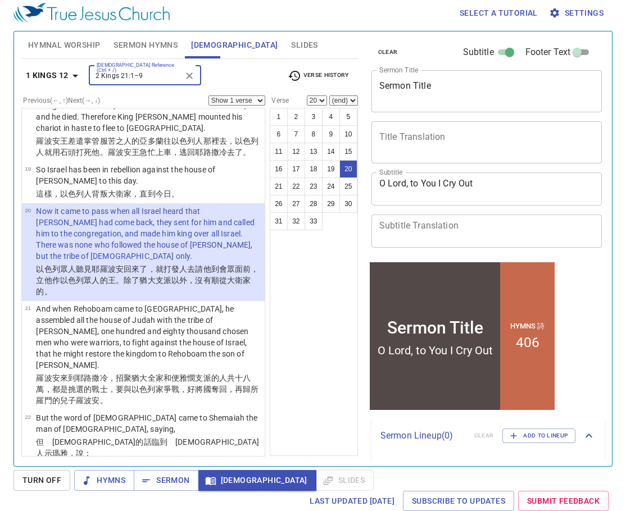
type input "2 Kings 21:1–9"
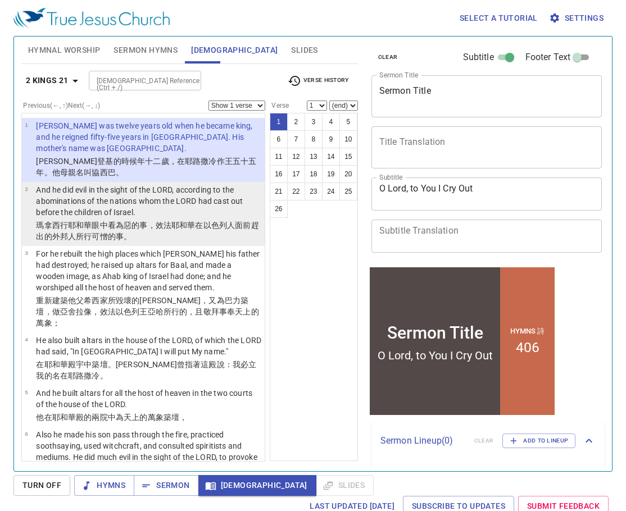
click at [74, 197] on p "And he did evil in the sight of the LORD, according to the abominations of the …" at bounding box center [148, 201] width 225 height 34
select select "2"
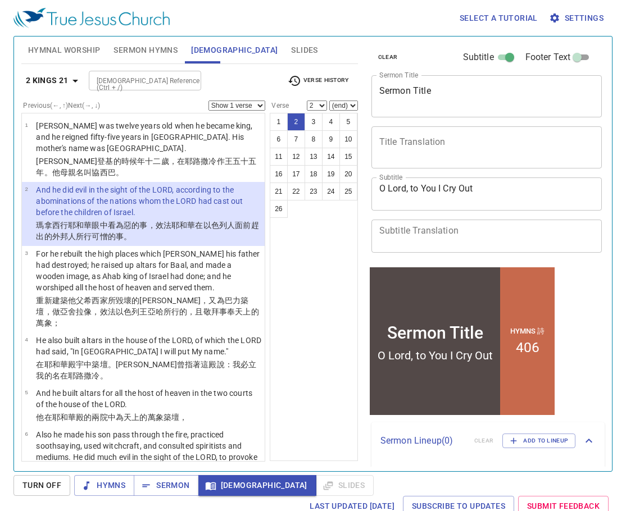
click at [177, 71] on div "[DEMOGRAPHIC_DATA] Reference (Ctrl + /)" at bounding box center [145, 81] width 112 height 20
type input "1 [PERSON_NAME] 5:4"
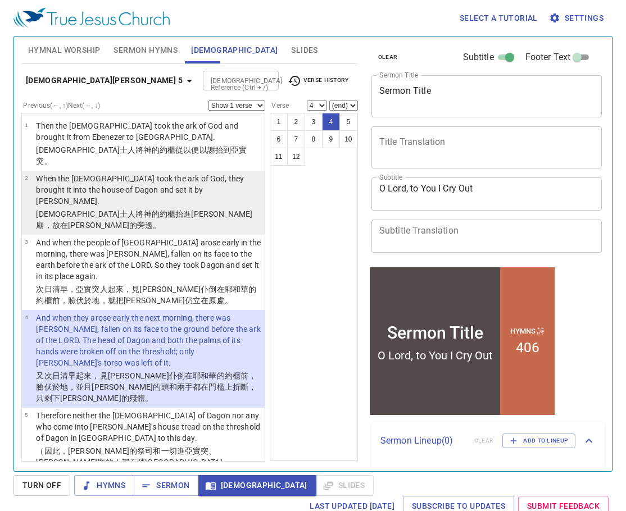
scroll to position [112, 0]
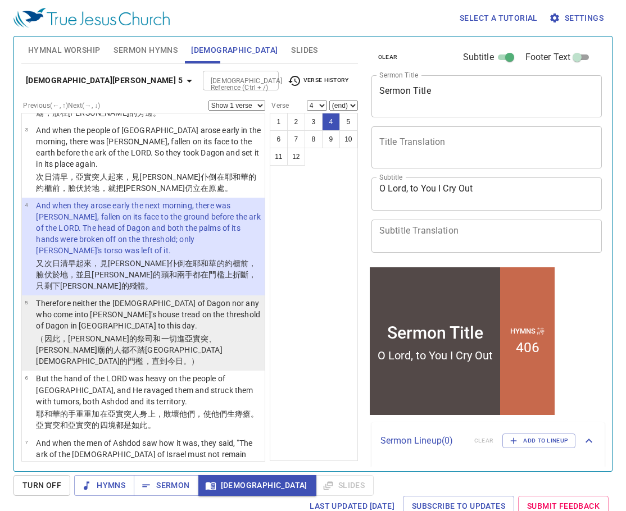
click at [134, 298] on p "Therefore neither the [DEMOGRAPHIC_DATA] of Dagon nor any who come into [PERSON…" at bounding box center [148, 315] width 225 height 34
select select "5"
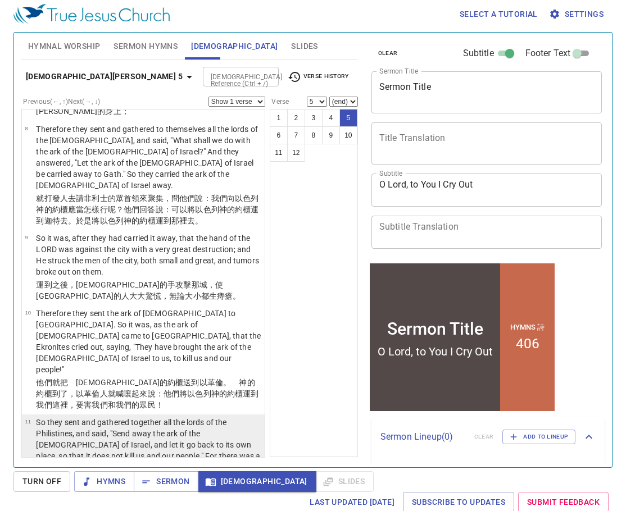
scroll to position [5, 0]
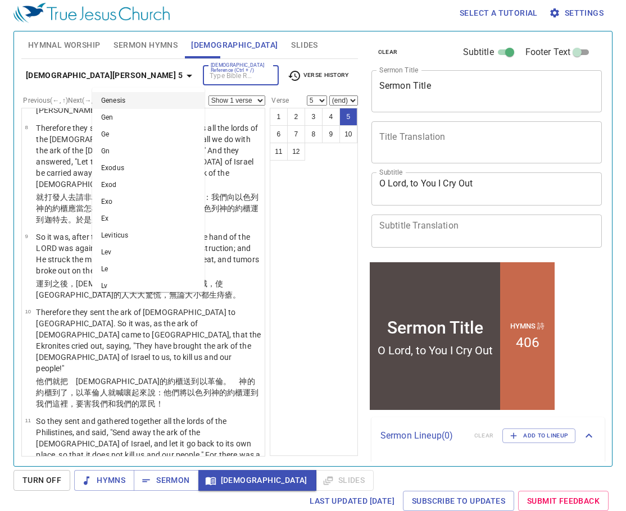
click at [206, 70] on input "[DEMOGRAPHIC_DATA] Reference (Ctrl + /)" at bounding box center [231, 75] width 51 height 13
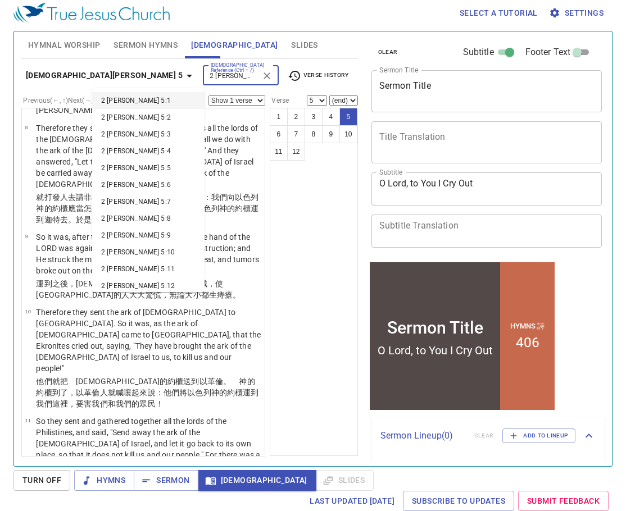
type input "2 [PERSON_NAME] 5:4"
select select "4"
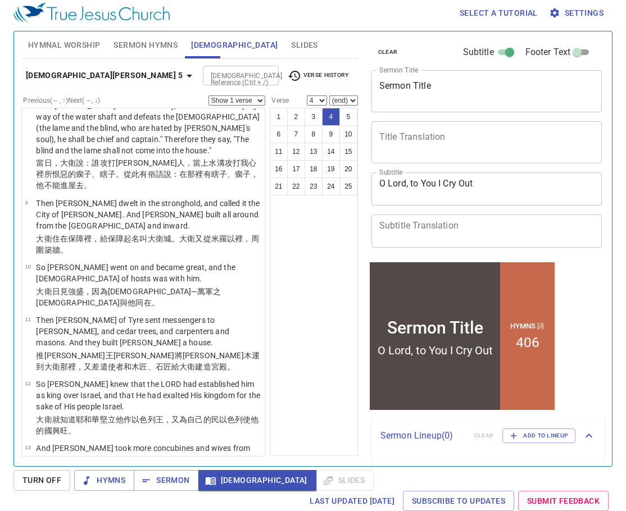
scroll to position [33, 0]
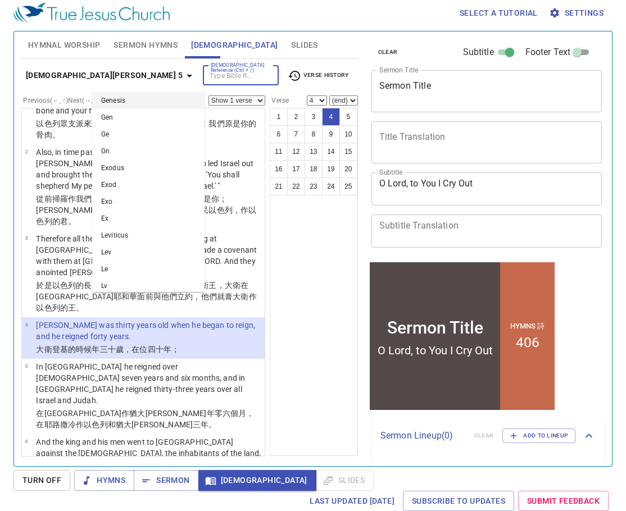
click at [206, 75] on input "[DEMOGRAPHIC_DATA] Reference (Ctrl + /)" at bounding box center [231, 75] width 51 height 13
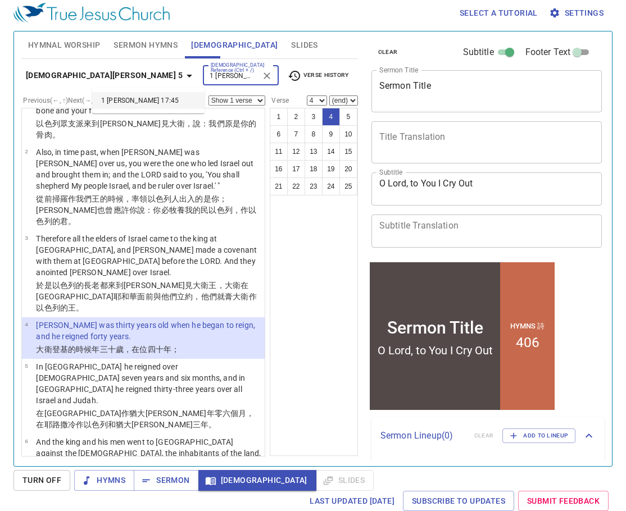
type input "1 [PERSON_NAME] 17:45"
select select "45"
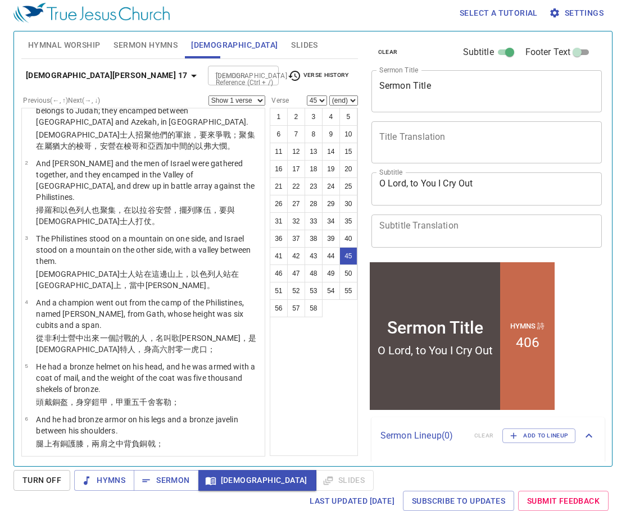
scroll to position [2591, 0]
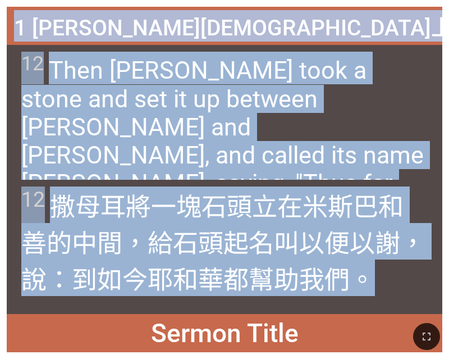
drag, startPoint x: 376, startPoint y: 280, endPoint x: 80, endPoint y: 26, distance: 390.0
click at [80, 26] on div "1 Samuel 撒母耳記上 7:12 1 Samuel 撒母耳記上 7:12 12 Then Samuel took a stone and set it …" at bounding box center [225, 179] width 436 height 345
copy div "1 Samuel 撒母耳記上 7:12 1 Samuel 撒母耳記上 7:12 12 Then Samuel took a stone and set it …"
click at [319, 48] on div "12 Then Samuel took a stone and set it up between Mizpah and Shen, and called i…" at bounding box center [225, 112] width 436 height 135
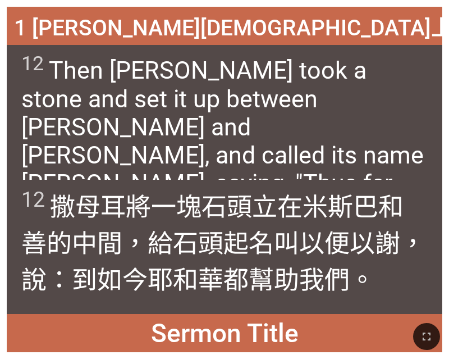
click at [348, 29] on span "1 Samuel 撒母耳記上 7:12" at bounding box center [258, 25] width 488 height 31
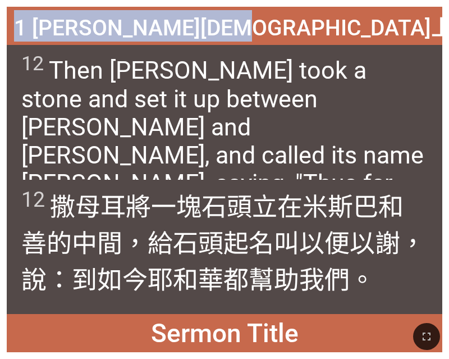
drag, startPoint x: 351, startPoint y: 26, endPoint x: 100, endPoint y: 35, distance: 251.3
click at [100, 35] on div "1 Samuel 撒母耳記上 7:12" at bounding box center [225, 26] width 436 height 38
copy span "1 Samuel 撒母耳記上 7:12"
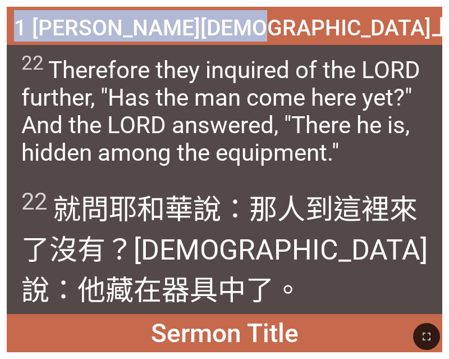
drag, startPoint x: 370, startPoint y: 26, endPoint x: 95, endPoint y: 35, distance: 275.4
click at [95, 35] on div "1 Samuel 撒母耳記上 10:22" at bounding box center [225, 26] width 436 height 38
copy span "1 Samuel 撒母耳記上 10:22"
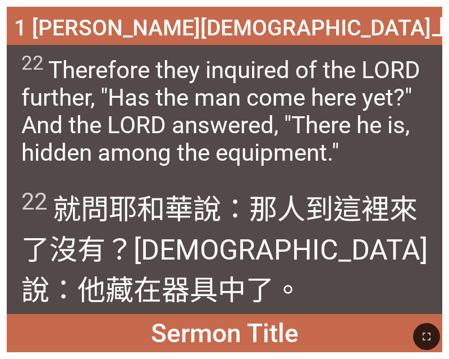
click at [359, 35] on div "1 Samuel 撒母耳記上 10:22" at bounding box center [225, 26] width 436 height 38
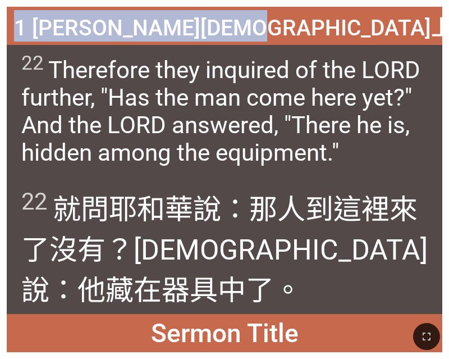
drag, startPoint x: 371, startPoint y: 31, endPoint x: 92, endPoint y: 33, distance: 279.8
click at [91, 33] on div "1 Samuel 撒母耳記上 10:22" at bounding box center [225, 26] width 436 height 38
copy span "1 Samuel 撒母耳記上 10:22"
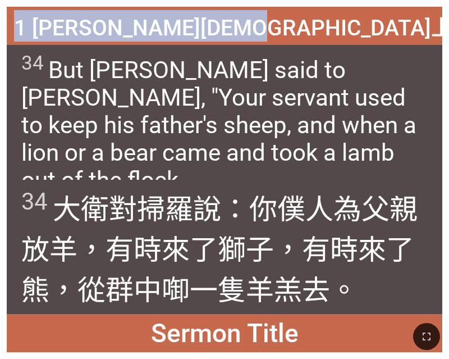
drag, startPoint x: 370, startPoint y: 29, endPoint x: 91, endPoint y: 37, distance: 279.3
click at [91, 37] on div "1 Samuel 撒母耳記上 17:34" at bounding box center [225, 26] width 436 height 38
copy span "1 Samuel 撒母耳記上 17:34"
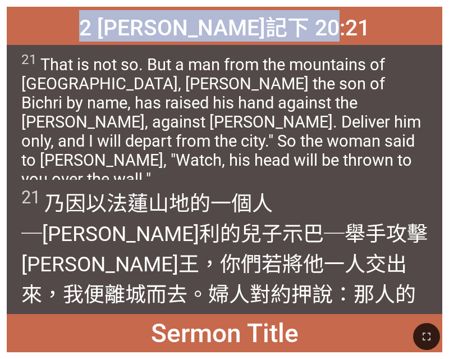
drag, startPoint x: 361, startPoint y: 27, endPoint x: 91, endPoint y: 42, distance: 270.6
click at [91, 42] on div "2 Samuel 撒母耳記下 20:21" at bounding box center [225, 26] width 436 height 38
copy span "2 Samuel 撒母耳記下 20:21"
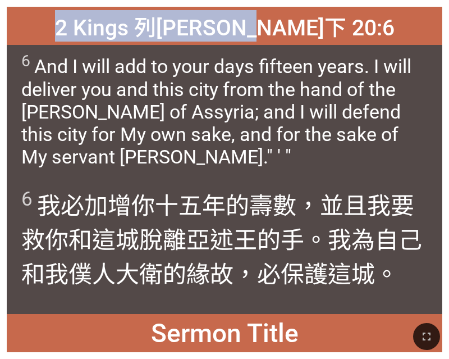
drag, startPoint x: 347, startPoint y: 29, endPoint x: 123, endPoint y: 38, distance: 224.3
click at [123, 38] on div "2 Kings 列王紀下 20:6" at bounding box center [225, 26] width 436 height 38
copy span "2 Kings 列王紀下 20:6"
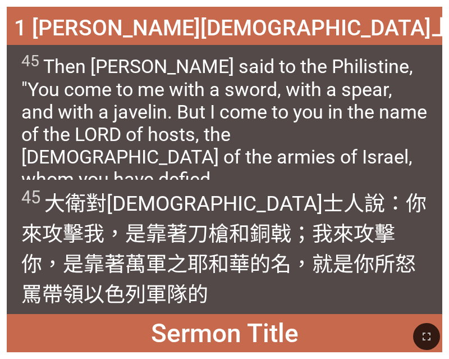
click at [194, 119] on span "45 Then David said to the Philistine, "You come to me with a sword, with a spea…" at bounding box center [224, 121] width 407 height 138
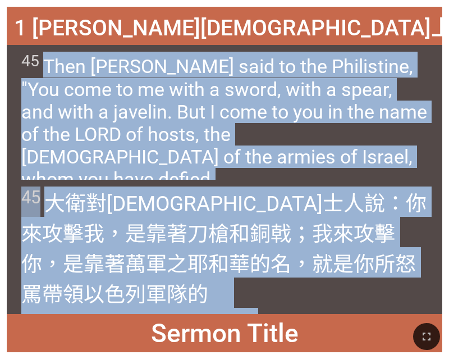
drag, startPoint x: 58, startPoint y: 291, endPoint x: 44, endPoint y: 70, distance: 221.8
click at [44, 70] on div "1 Samuel 撒母耳記上 17:45 1 Samuel 撒母耳記上 17:45 45 Then David said to the Philistine,…" at bounding box center [225, 179] width 436 height 345
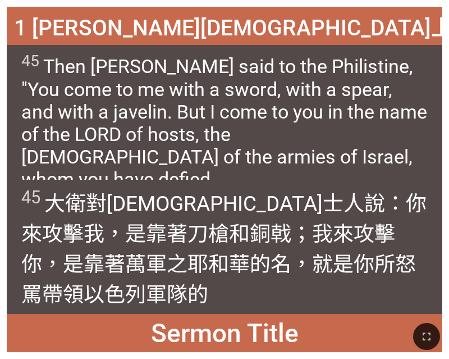
click at [388, 32] on div "1 Samuel 撒母耳記上 17:45" at bounding box center [225, 26] width 436 height 38
click at [366, 25] on div "1 Samuel 撒母耳記上 17:45" at bounding box center [225, 26] width 436 height 38
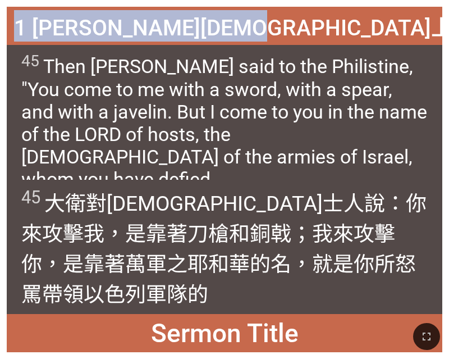
drag, startPoint x: 368, startPoint y: 31, endPoint x: 94, endPoint y: 34, distance: 274.2
click at [94, 34] on div "1 Samuel 撒母耳記上 17:45" at bounding box center [225, 26] width 436 height 38
copy span "1 Samuel 撒母耳記上 17:45"
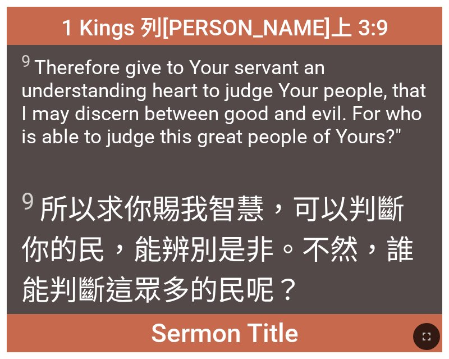
click at [328, 19] on div "1 Kings 列王紀上 3:9" at bounding box center [225, 26] width 436 height 38
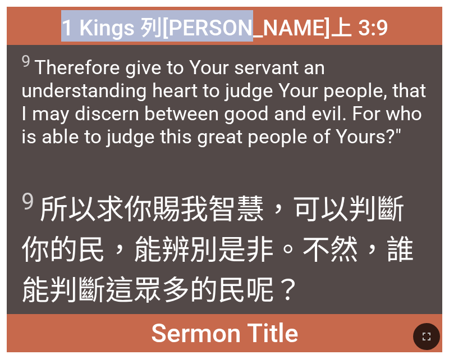
drag, startPoint x: 317, startPoint y: 25, endPoint x: 128, endPoint y: 35, distance: 189.6
click at [128, 35] on div "1 Kings 列王紀上 3:9" at bounding box center [225, 26] width 436 height 38
copy span "1 Kings 列王紀上 3:9"
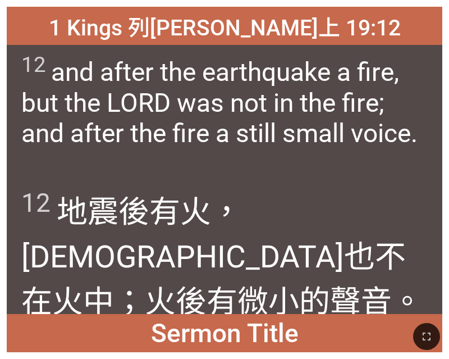
click at [285, 52] on span "12 and after the earthquake a fire, but the LORD was not in the fire; and after…" at bounding box center [224, 100] width 407 height 96
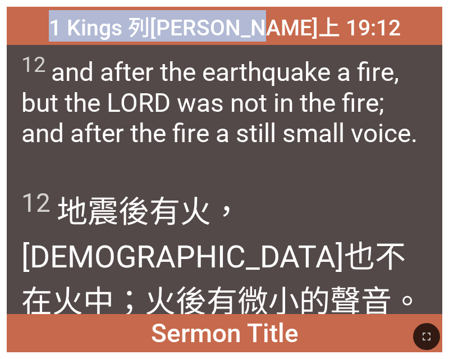
drag, startPoint x: 326, startPoint y: 26, endPoint x: 112, endPoint y: 32, distance: 214.1
click at [112, 32] on div "1 Kings 列王紀上 19:12" at bounding box center [225, 26] width 436 height 38
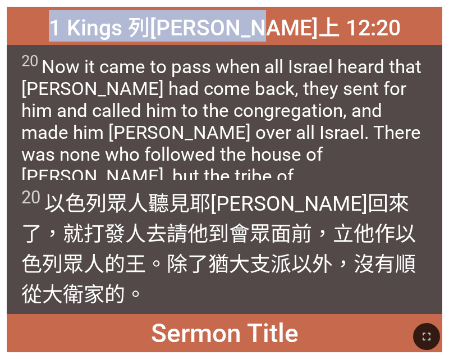
drag, startPoint x: 355, startPoint y: 22, endPoint x: 110, endPoint y: 37, distance: 245.4
click at [110, 37] on div "1 Kings 列王紀上 12:20" at bounding box center [225, 26] width 436 height 38
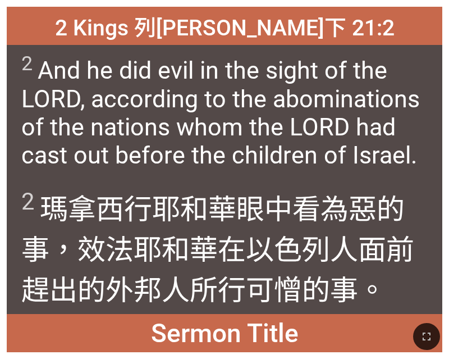
click at [270, 42] on div "2 Kings 列王紀下 21:2" at bounding box center [225, 26] width 436 height 38
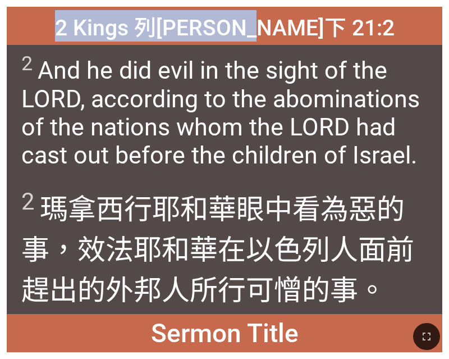
drag, startPoint x: 347, startPoint y: 23, endPoint x: 120, endPoint y: 34, distance: 227.2
click at [120, 34] on div "2 Kings 列王紀下 21:2" at bounding box center [225, 26] width 436 height 38
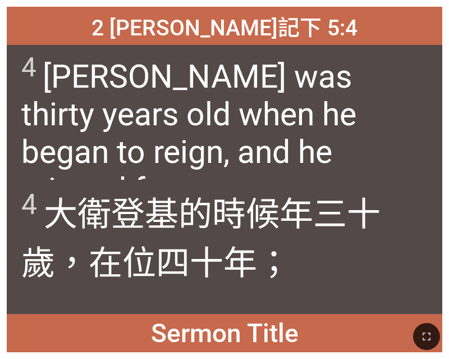
click at [226, 130] on span "4 David was thirty years old when he began to reign, and he reigned forty years." at bounding box center [224, 130] width 407 height 157
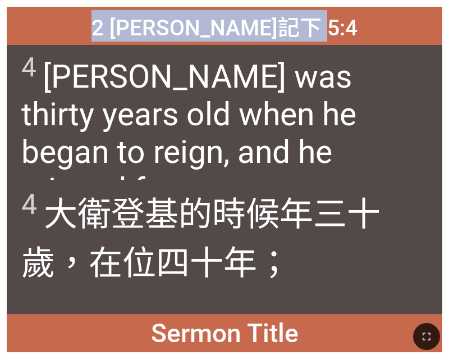
drag, startPoint x: 363, startPoint y: 28, endPoint x: 104, endPoint y: 21, distance: 258.5
click at [104, 21] on div "2 Samuel 撒母耳記下 5:4" at bounding box center [225, 26] width 436 height 38
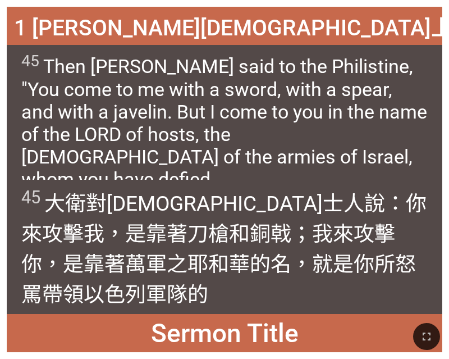
click at [247, 140] on span "45 Then David said to the Philistine, "You come to me with a sword, with a spea…" at bounding box center [224, 121] width 407 height 138
